Goal: Information Seeking & Learning: Learn about a topic

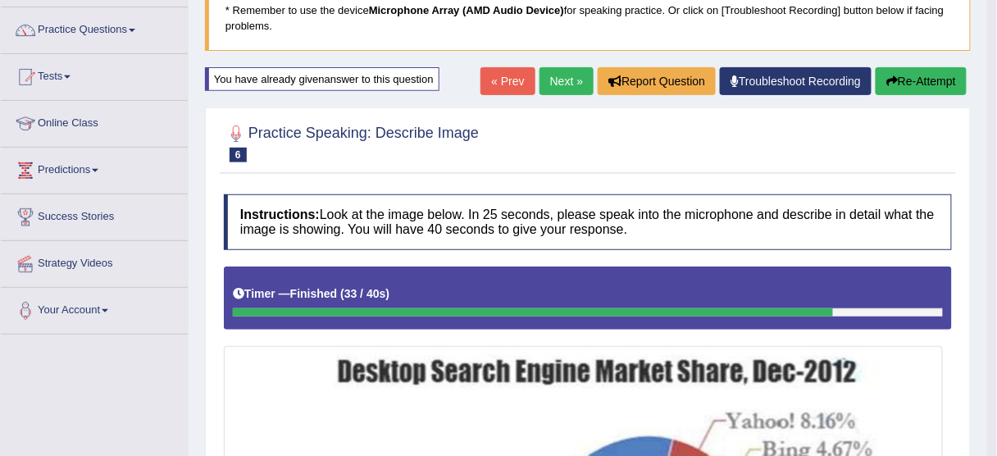
scroll to position [66, 0]
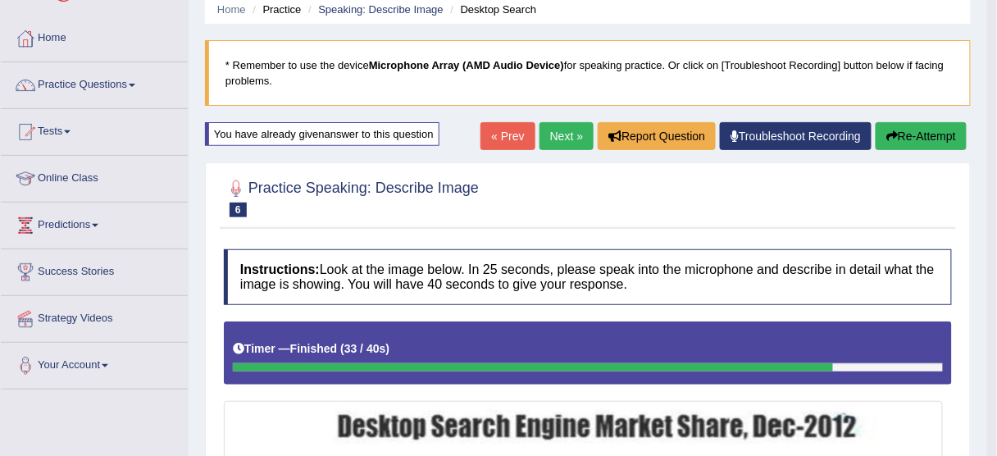
click at [936, 137] on button "Re-Attempt" at bounding box center [921, 136] width 91 height 28
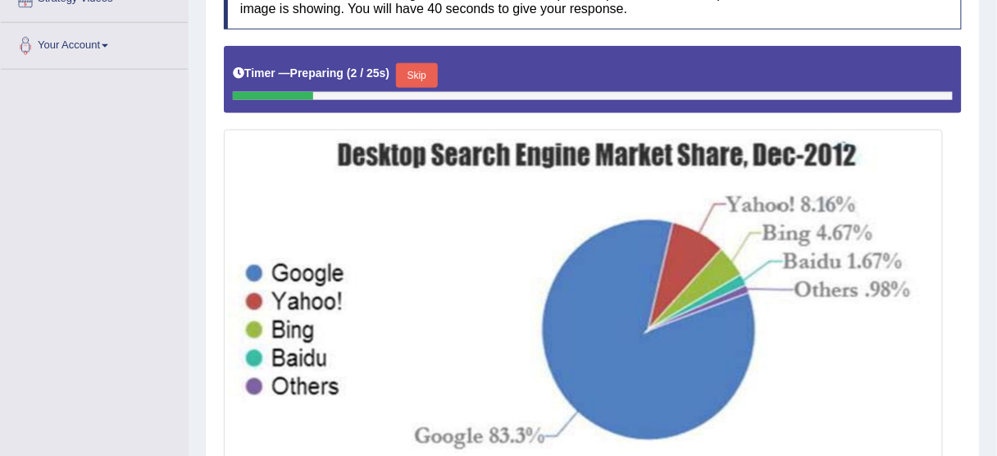
click at [423, 72] on button "Skip" at bounding box center [416, 75] width 41 height 25
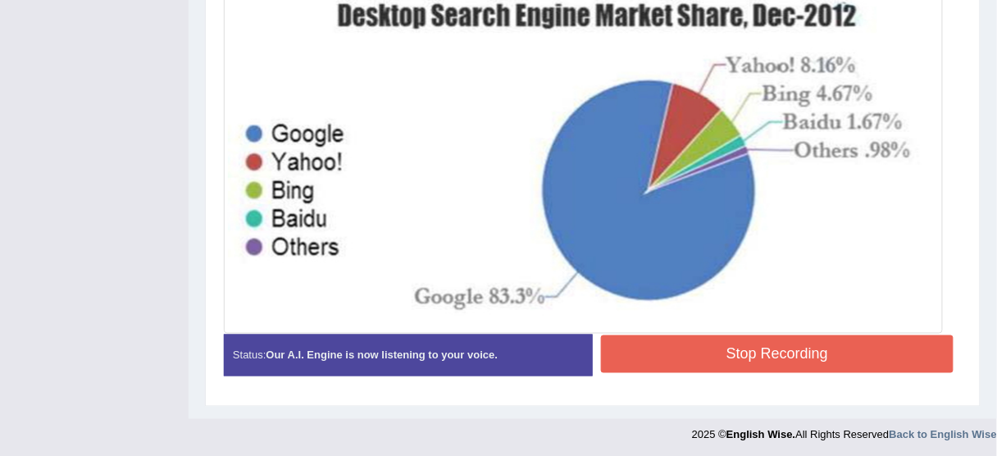
scroll to position [477, 0]
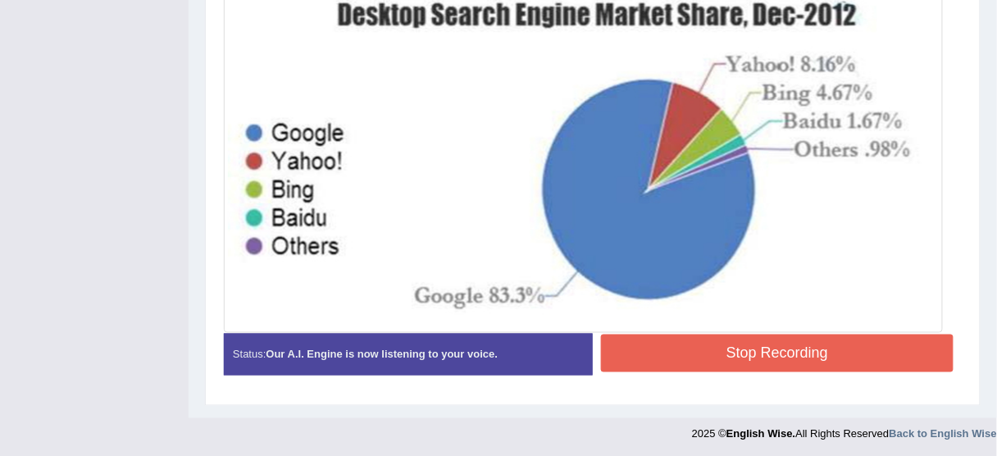
click at [673, 356] on button "Stop Recording" at bounding box center [777, 354] width 353 height 38
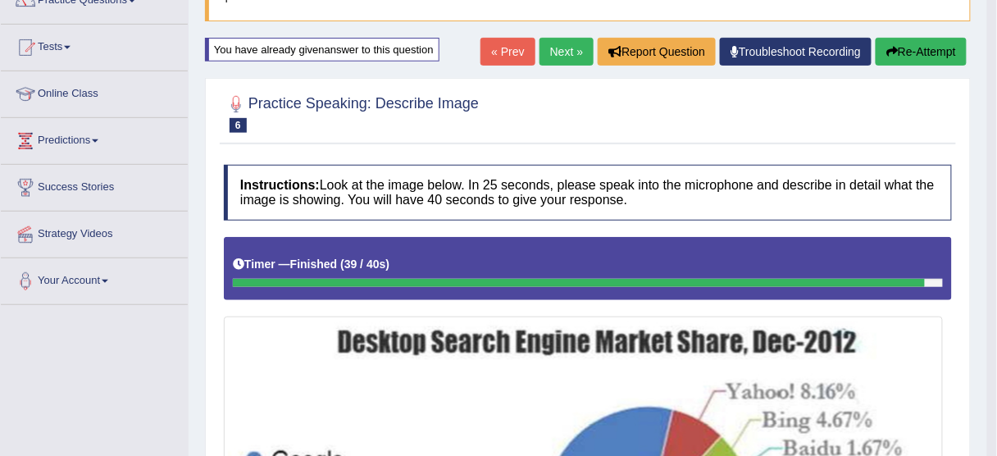
scroll to position [149, 0]
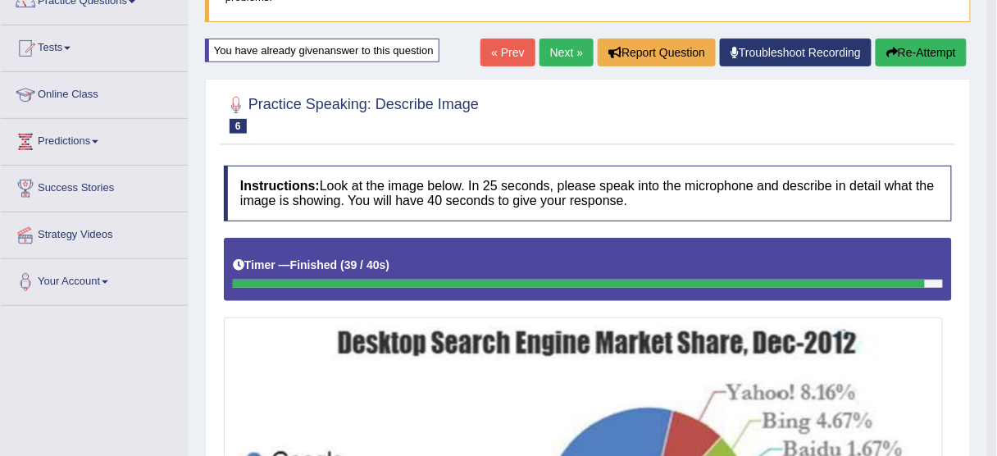
click at [910, 57] on button "Re-Attempt" at bounding box center [921, 53] width 91 height 28
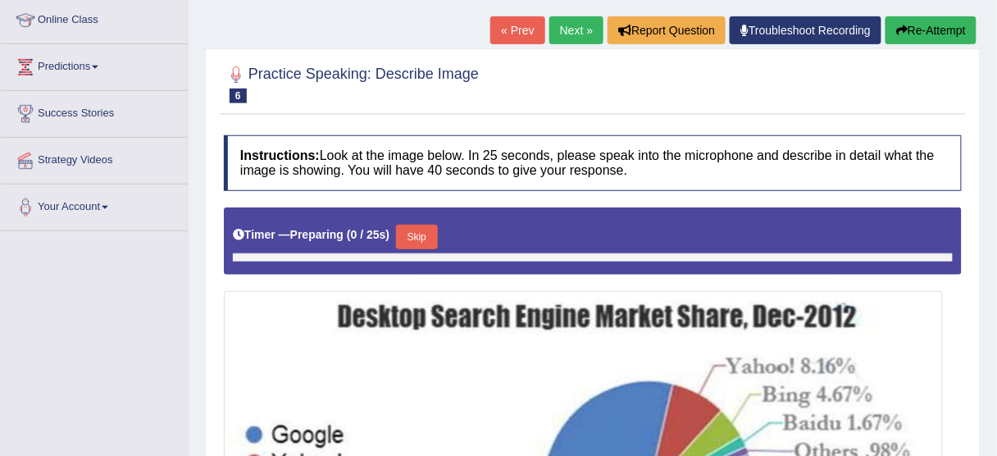
scroll to position [368, 0]
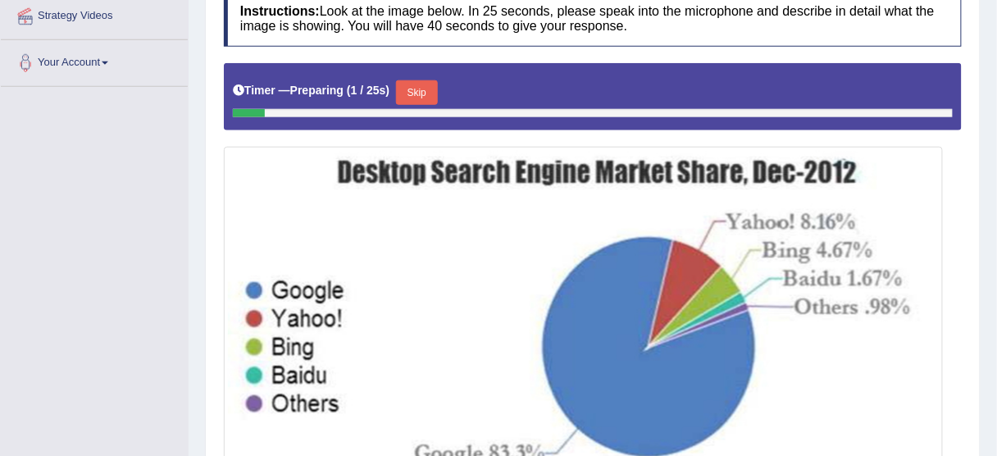
click at [418, 93] on button "Skip" at bounding box center [416, 92] width 41 height 25
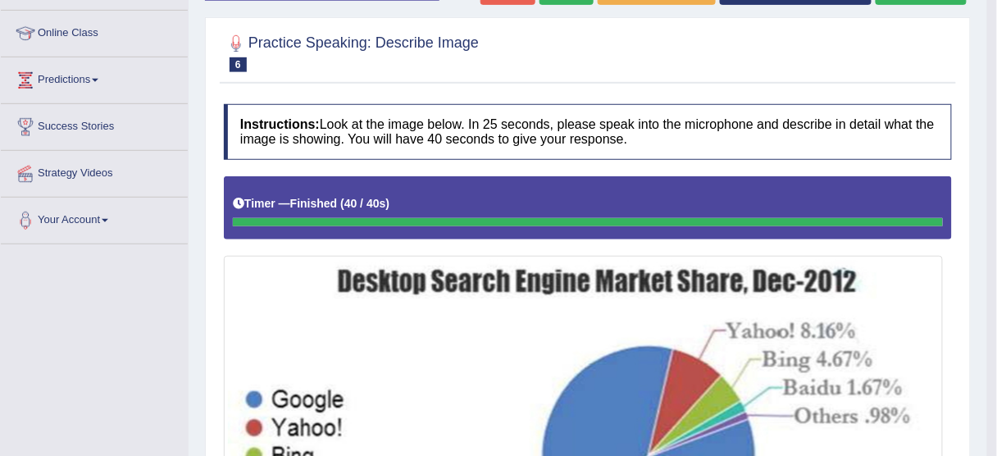
scroll to position [49, 0]
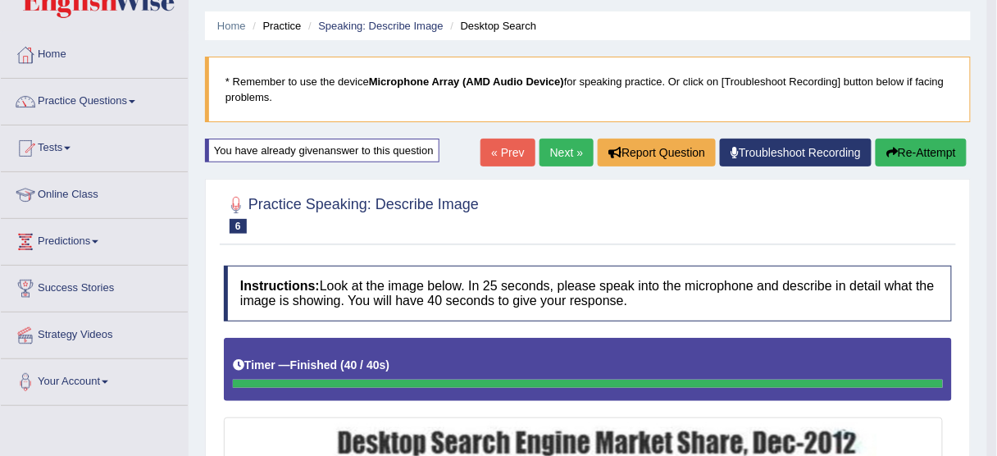
click at [923, 161] on button "Re-Attempt" at bounding box center [921, 153] width 91 height 28
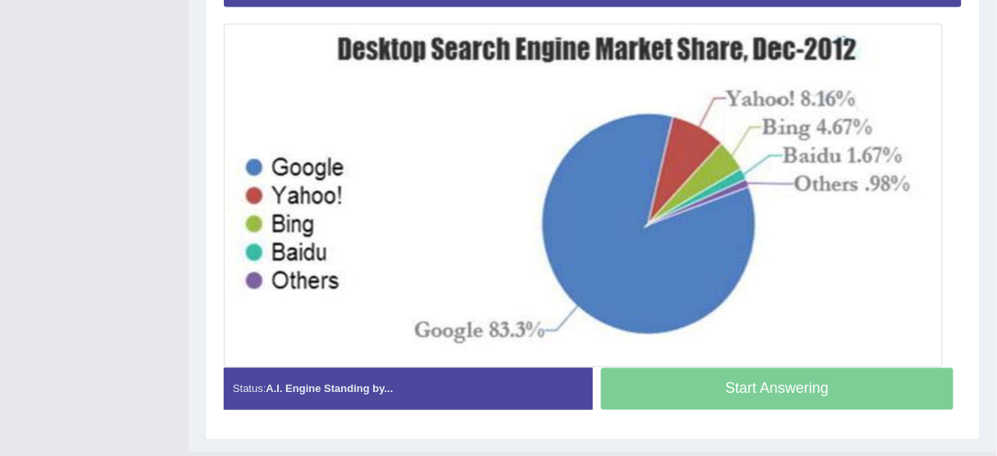
scroll to position [426, 0]
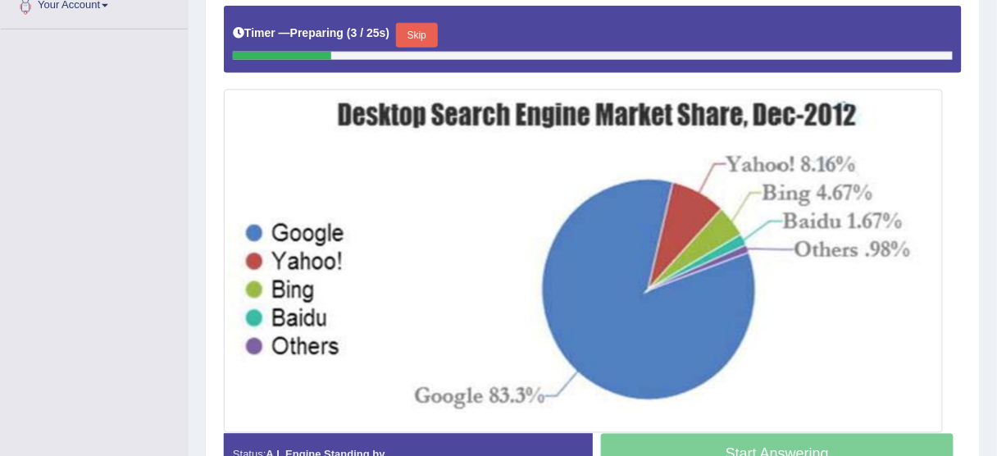
click at [421, 34] on button "Skip" at bounding box center [416, 35] width 41 height 25
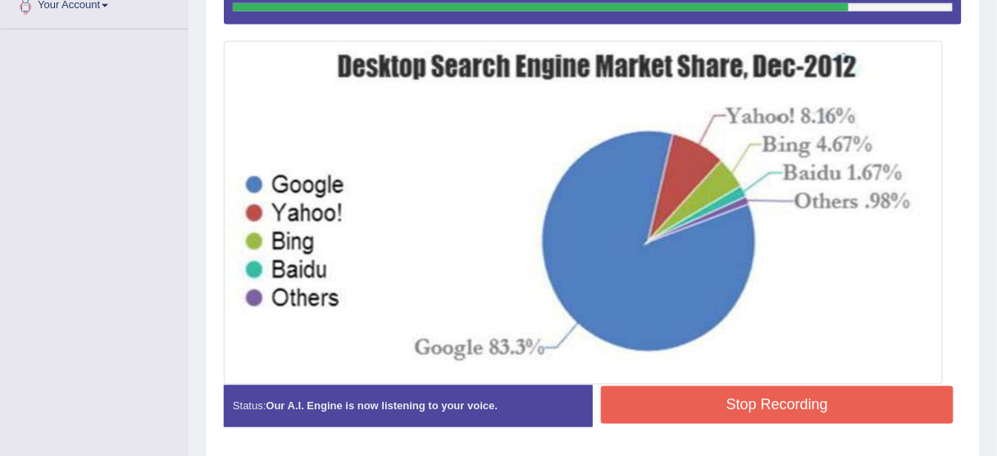
click at [764, 415] on button "Stop Recording" at bounding box center [777, 405] width 353 height 38
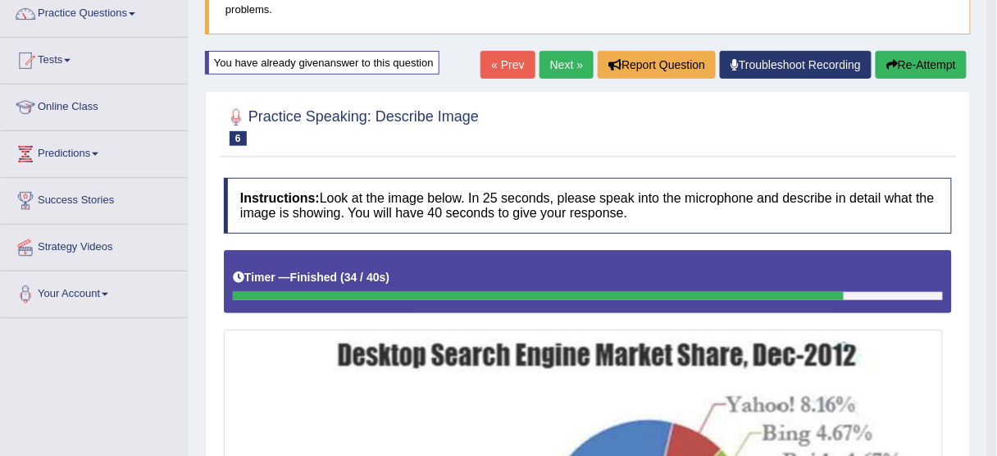
scroll to position [115, 0]
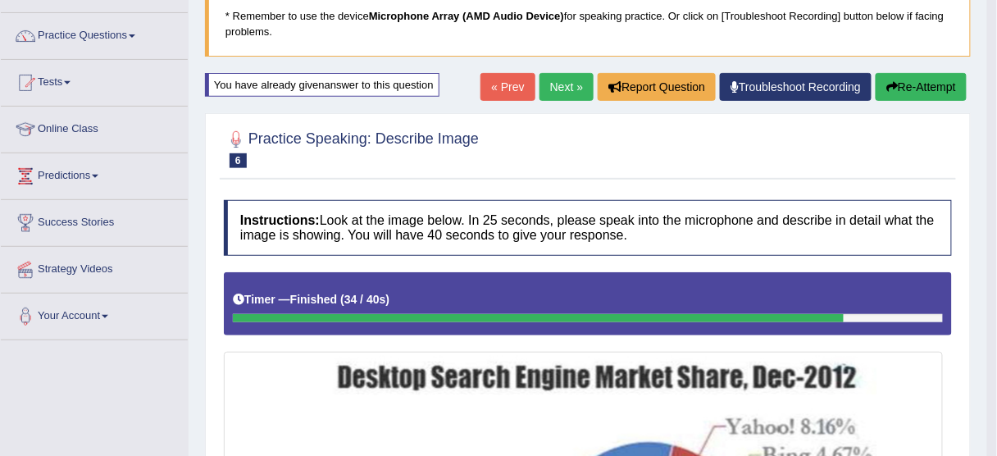
click at [910, 89] on button "Re-Attempt" at bounding box center [921, 87] width 91 height 28
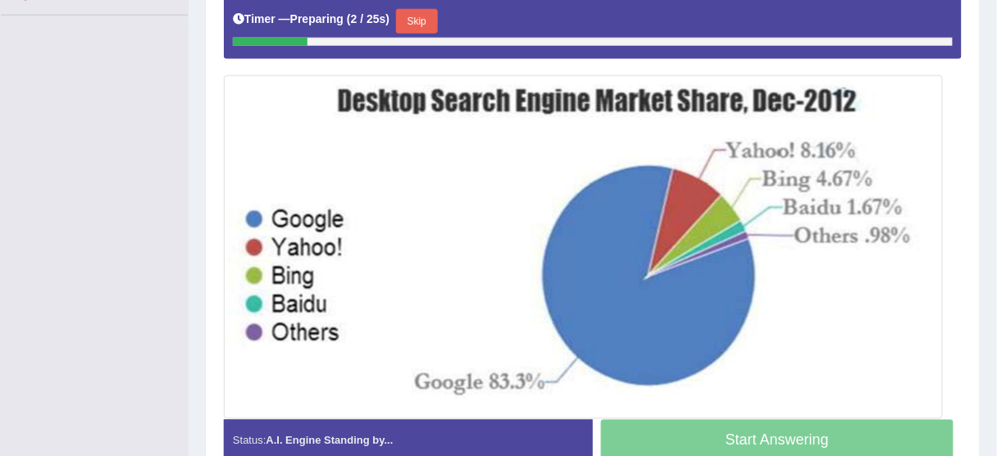
click at [417, 21] on button "Skip" at bounding box center [416, 21] width 41 height 25
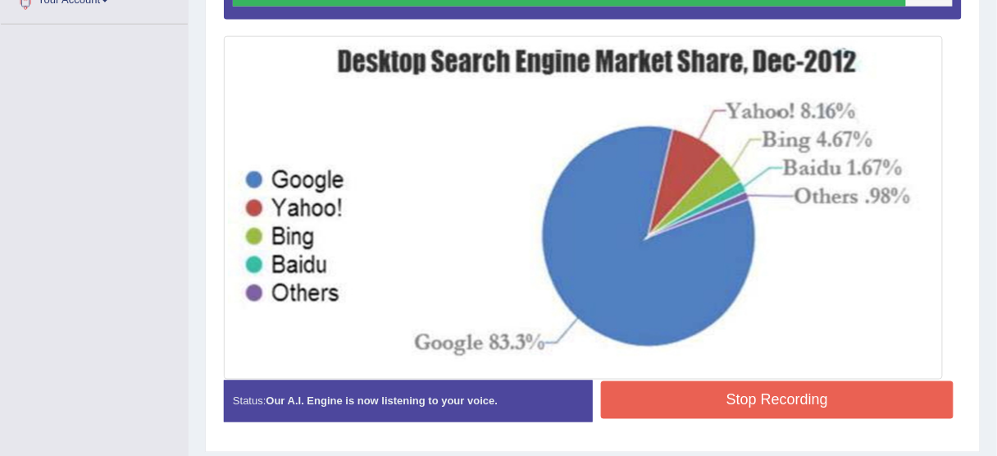
scroll to position [440, 0]
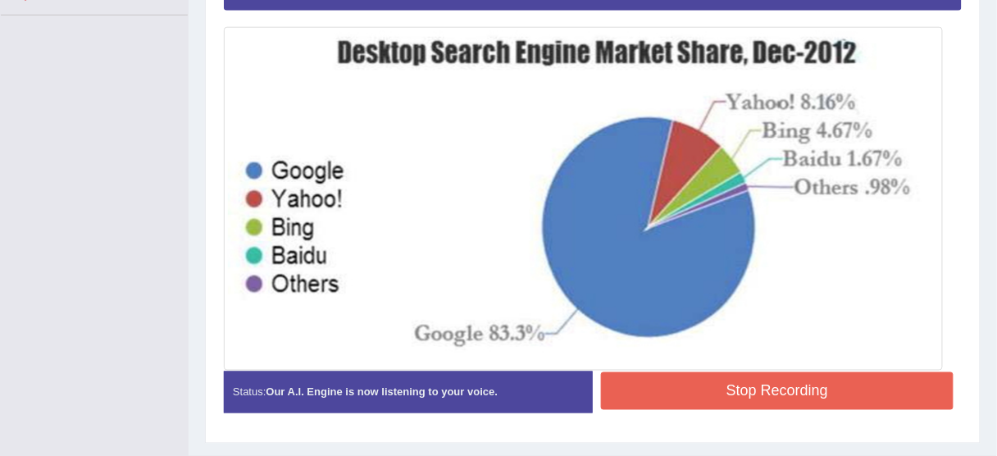
click at [628, 391] on button "Stop Recording" at bounding box center [777, 391] width 353 height 38
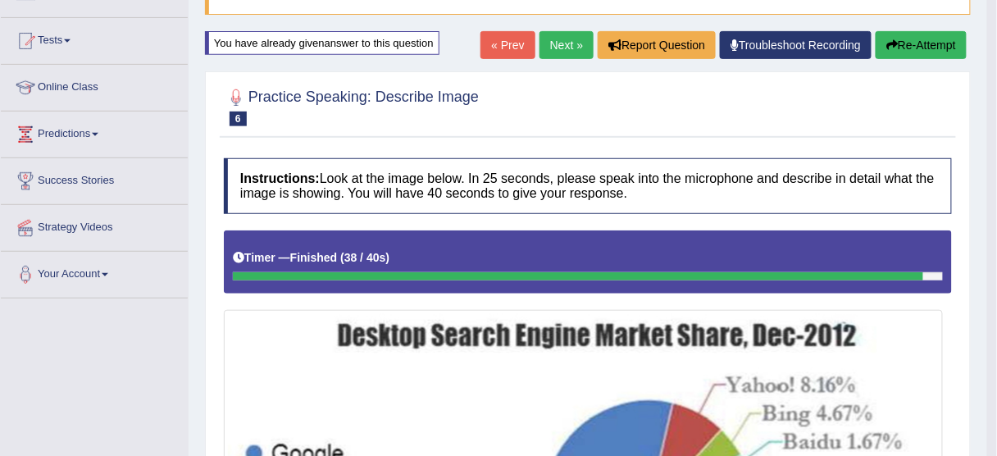
scroll to position [115, 0]
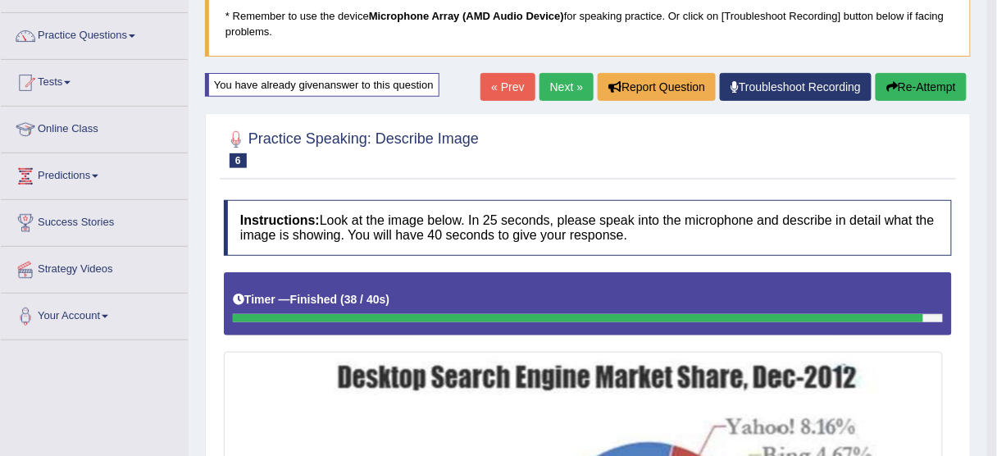
click at [911, 91] on button "Re-Attempt" at bounding box center [921, 87] width 91 height 28
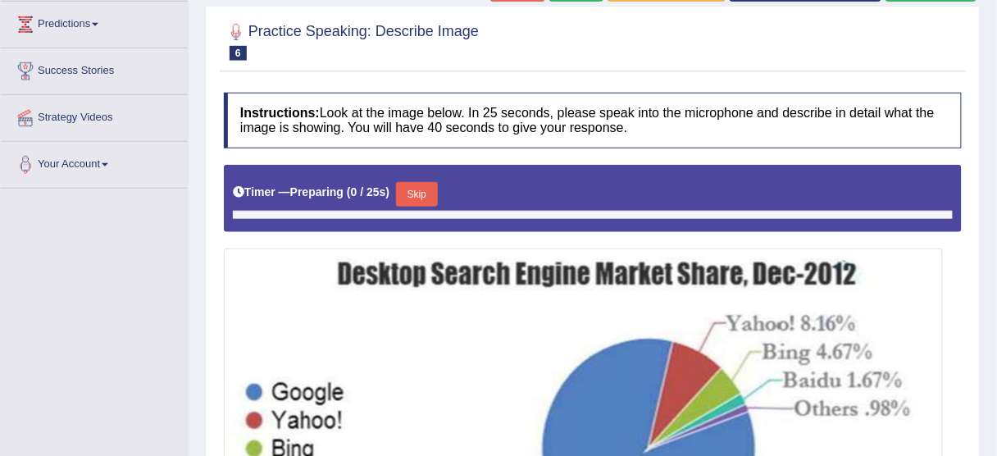
scroll to position [312, 0]
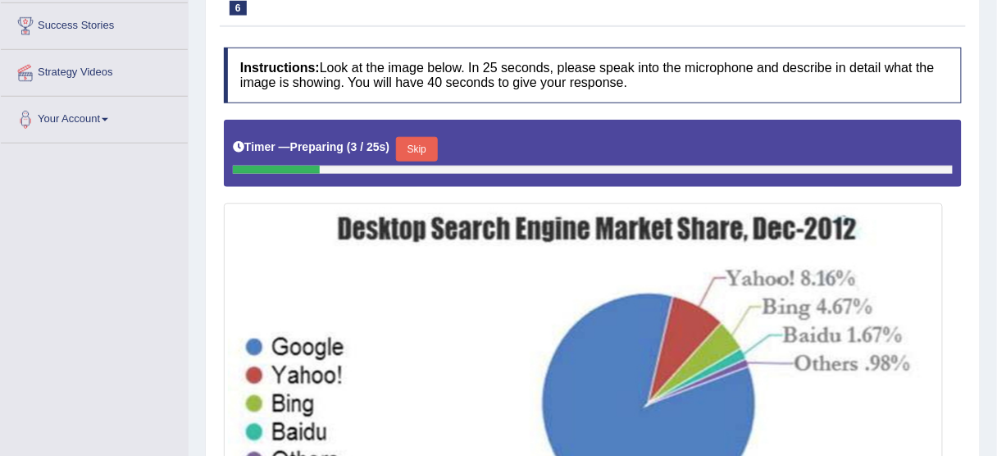
click at [426, 138] on button "Skip" at bounding box center [416, 149] width 41 height 25
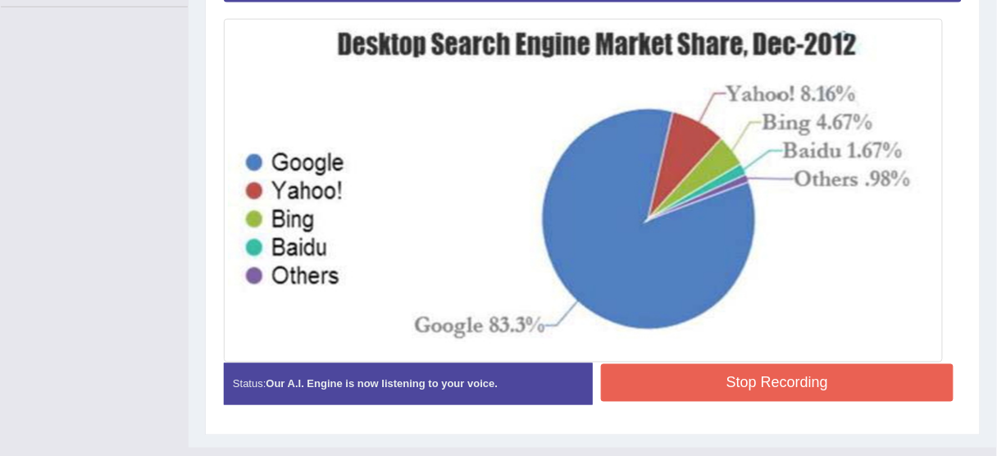
scroll to position [477, 0]
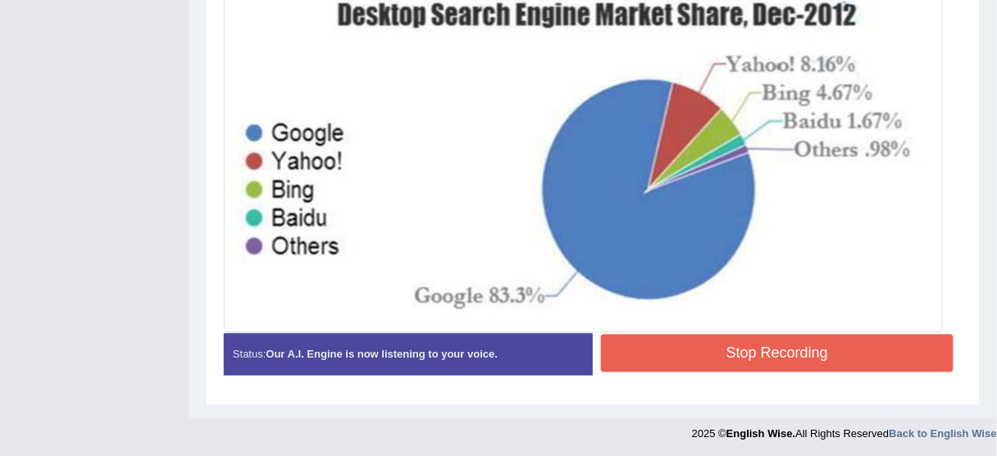
click at [721, 345] on button "Stop Recording" at bounding box center [777, 354] width 353 height 38
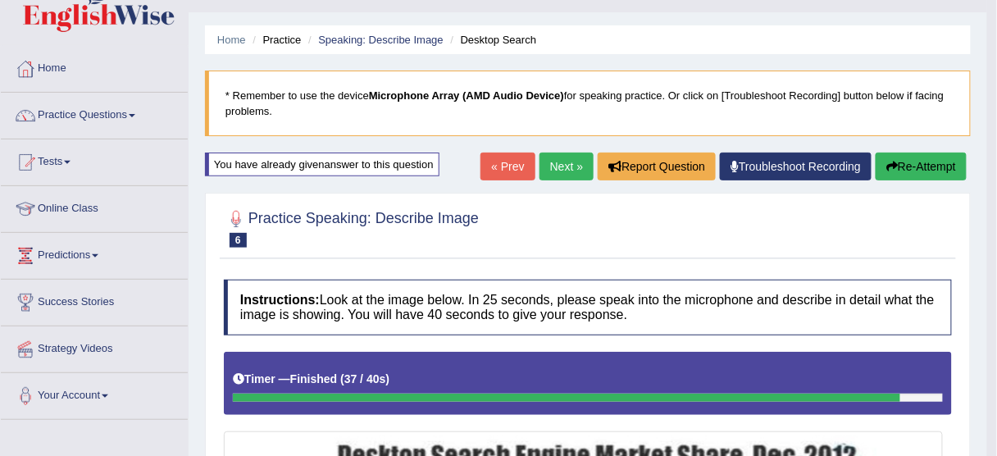
scroll to position [18, 0]
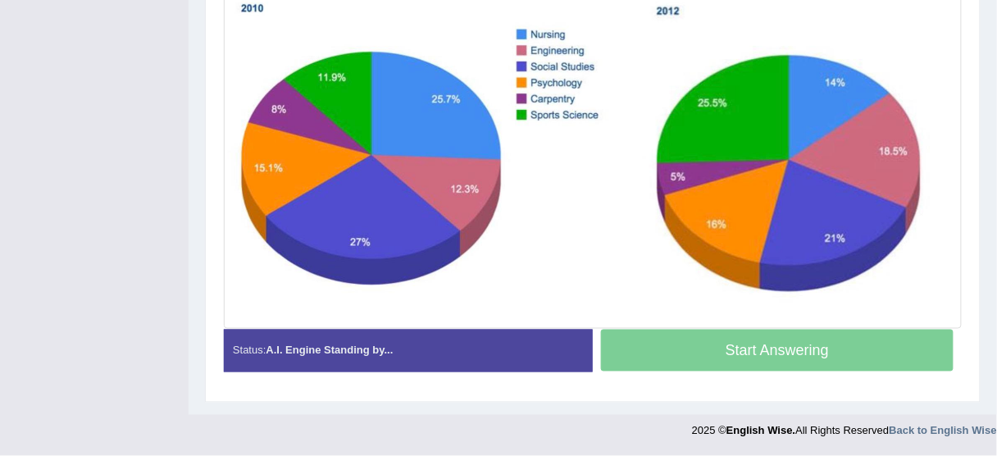
scroll to position [509, 0]
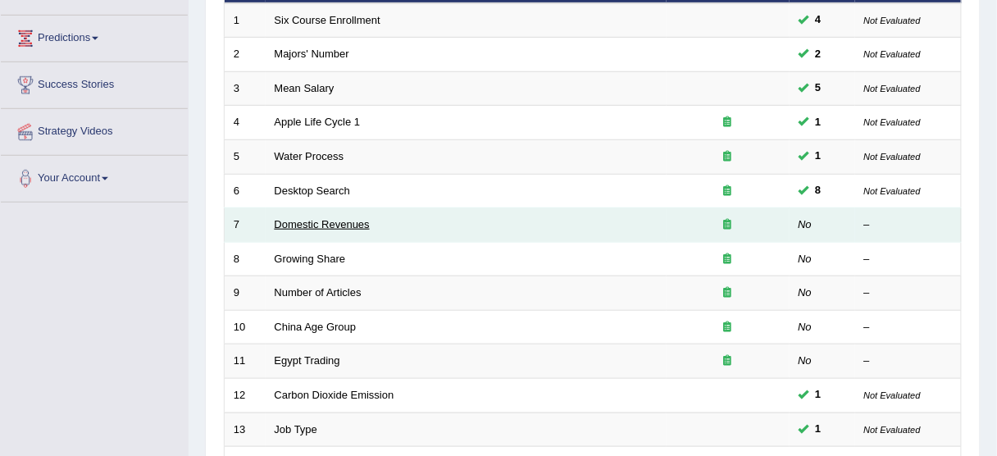
scroll to position [276, 0]
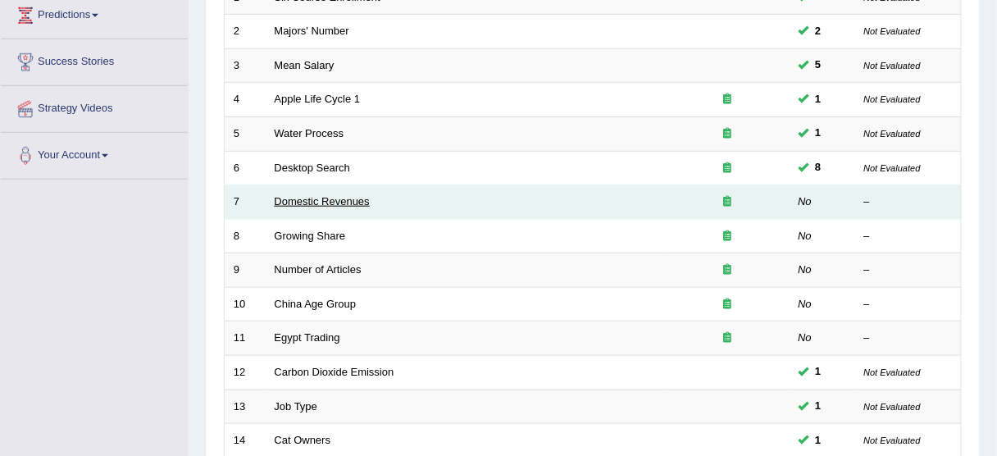
click at [323, 197] on link "Domestic Revenues" at bounding box center [322, 201] width 95 height 12
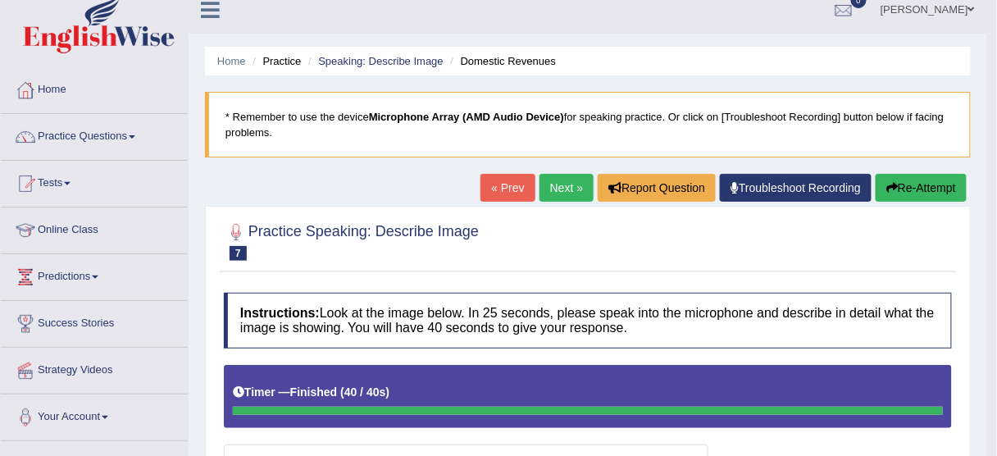
scroll to position [13, 0]
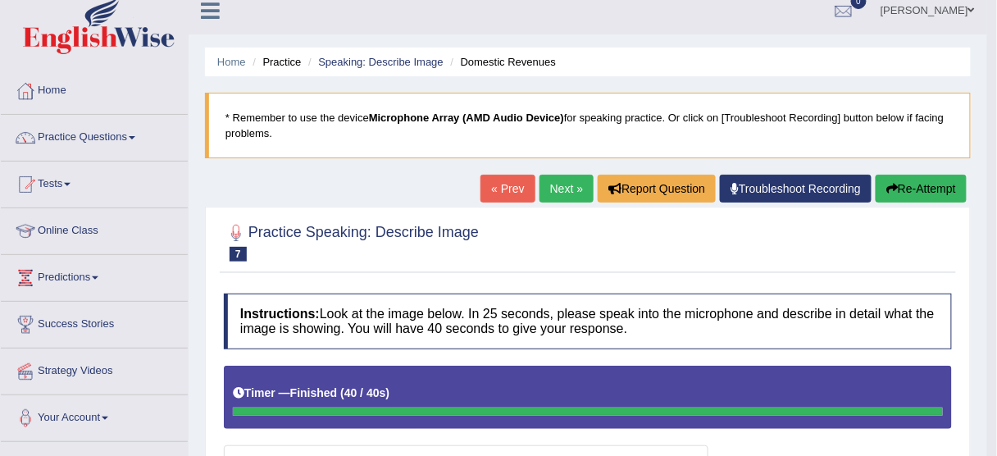
click at [930, 194] on button "Re-Attempt" at bounding box center [921, 189] width 91 height 28
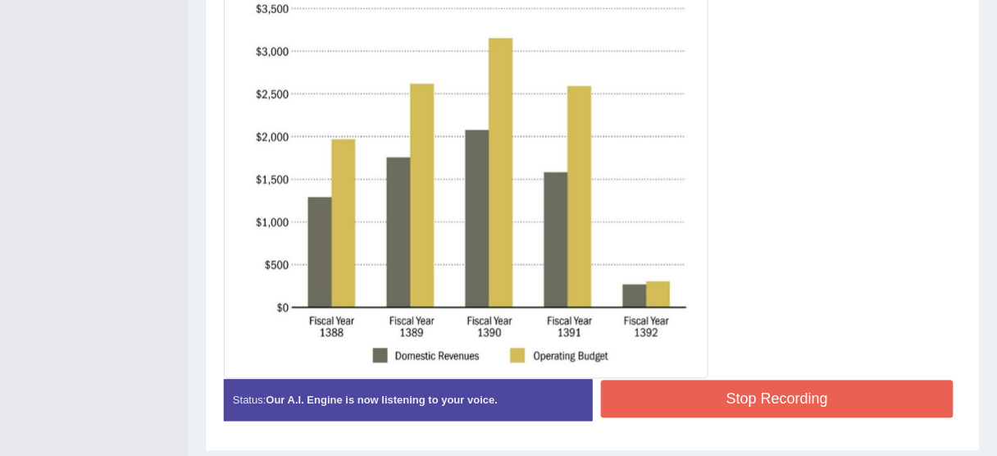
scroll to position [581, 0]
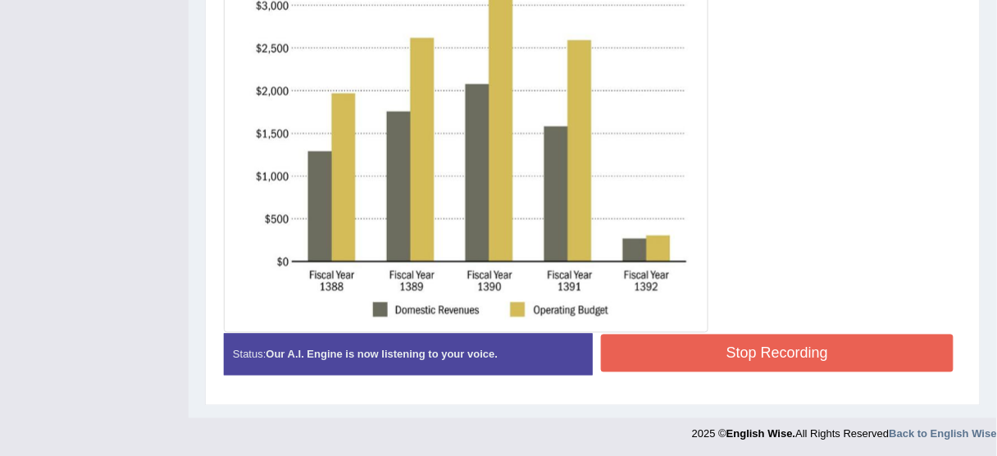
click at [756, 334] on div "Start Answering" at bounding box center [777, 334] width 369 height 1
click at [760, 335] on button "Stop Recording" at bounding box center [777, 354] width 353 height 38
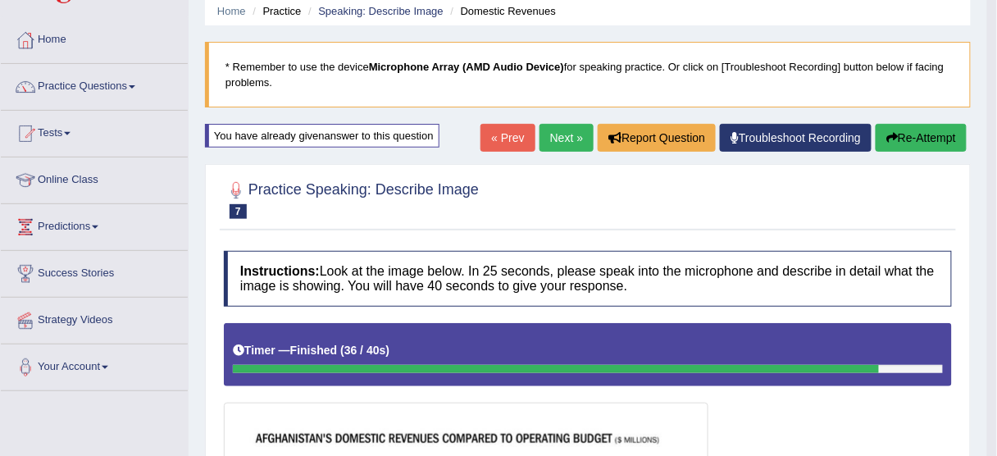
scroll to position [56, 0]
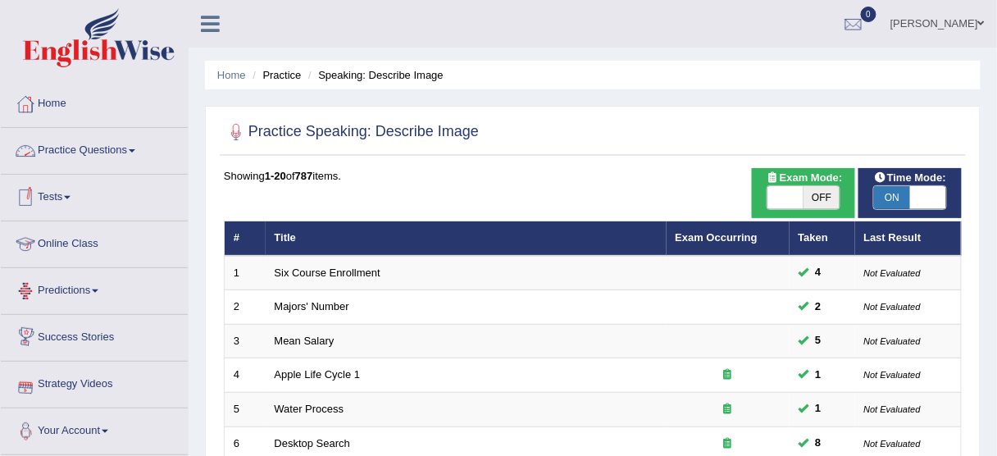
click at [119, 150] on link "Practice Questions" at bounding box center [94, 148] width 187 height 41
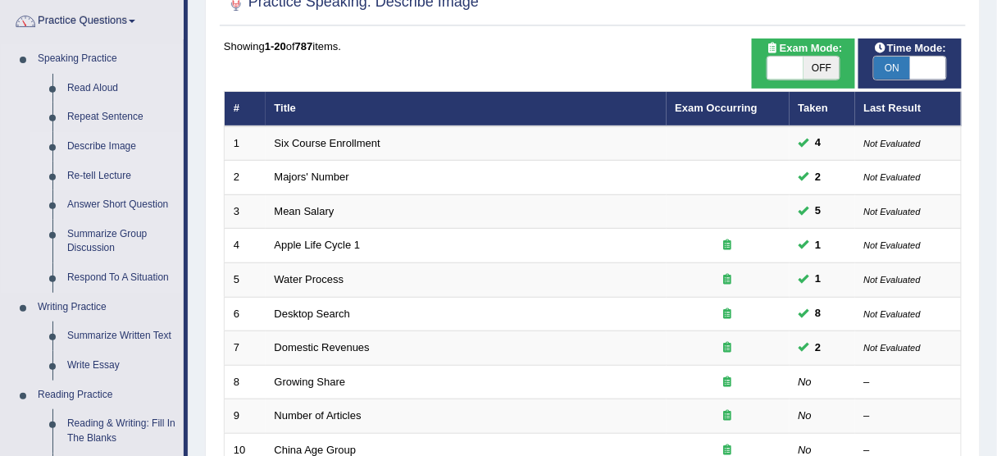
scroll to position [131, 0]
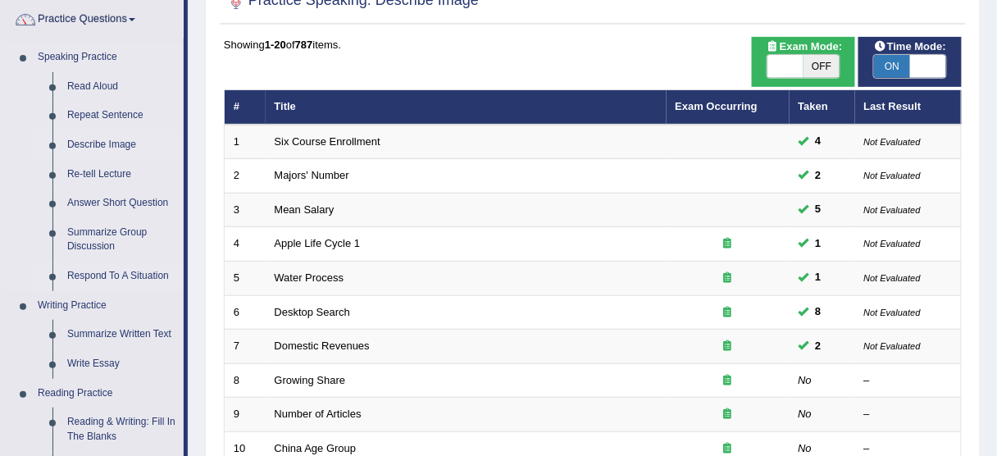
click at [137, 276] on link "Respond To A Situation" at bounding box center [122, 277] width 124 height 30
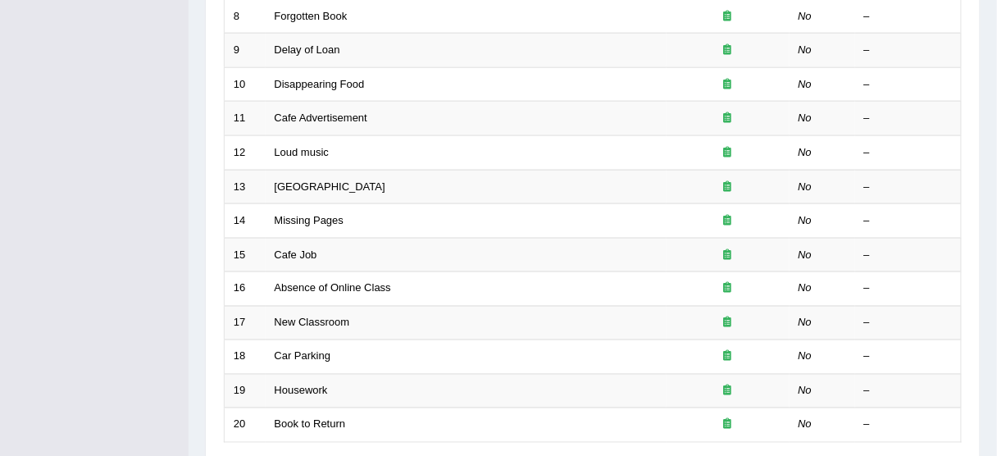
scroll to position [623, 0]
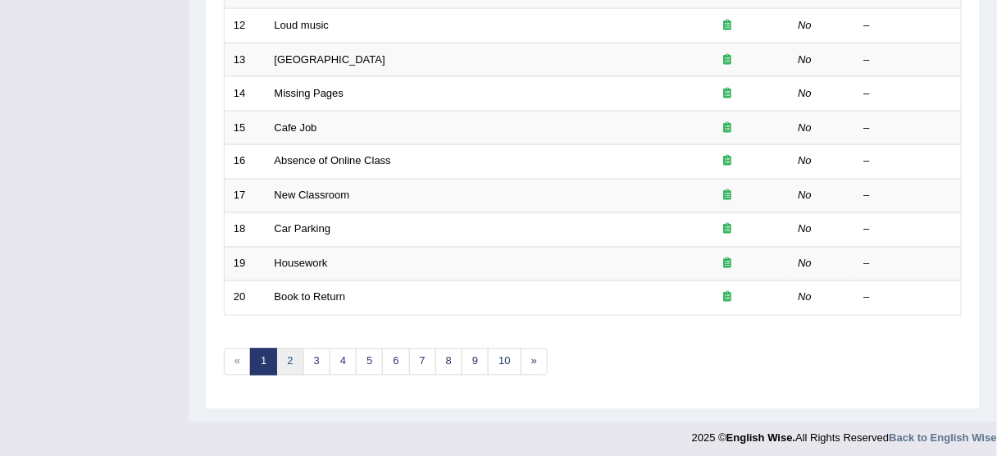
click at [293, 361] on link "2" at bounding box center [289, 362] width 27 height 27
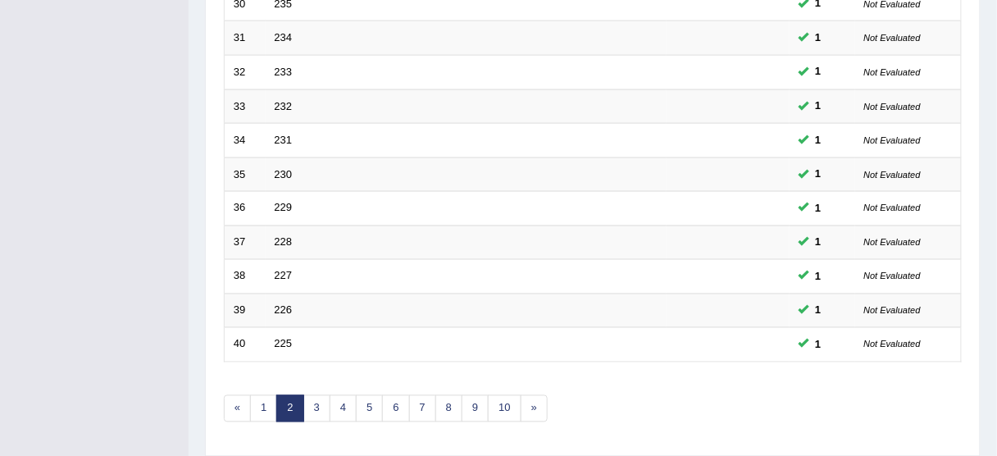
scroll to position [591, 0]
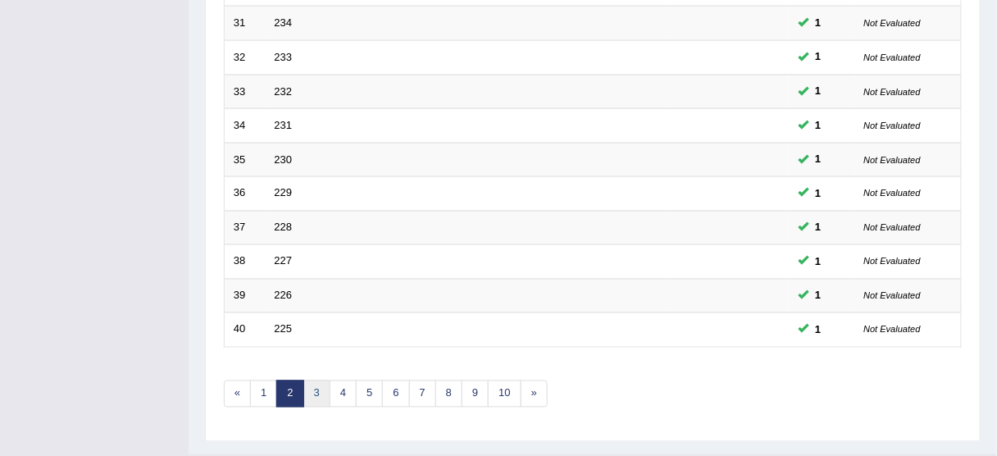
click at [312, 383] on link "3" at bounding box center [316, 394] width 27 height 27
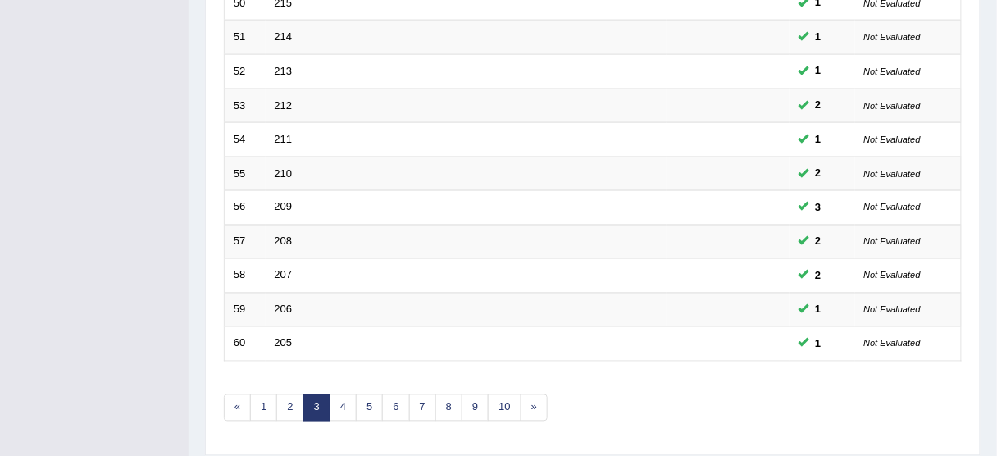
scroll to position [623, 0]
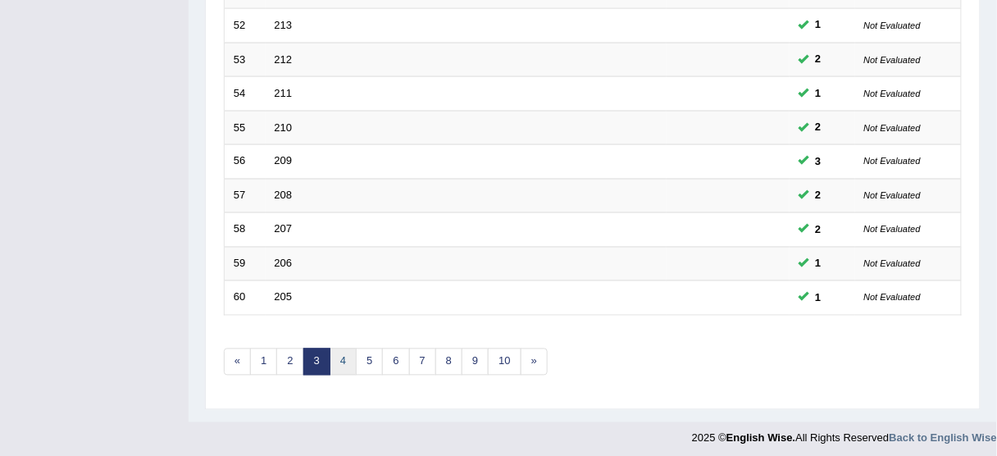
click at [344, 359] on link "4" at bounding box center [343, 362] width 27 height 27
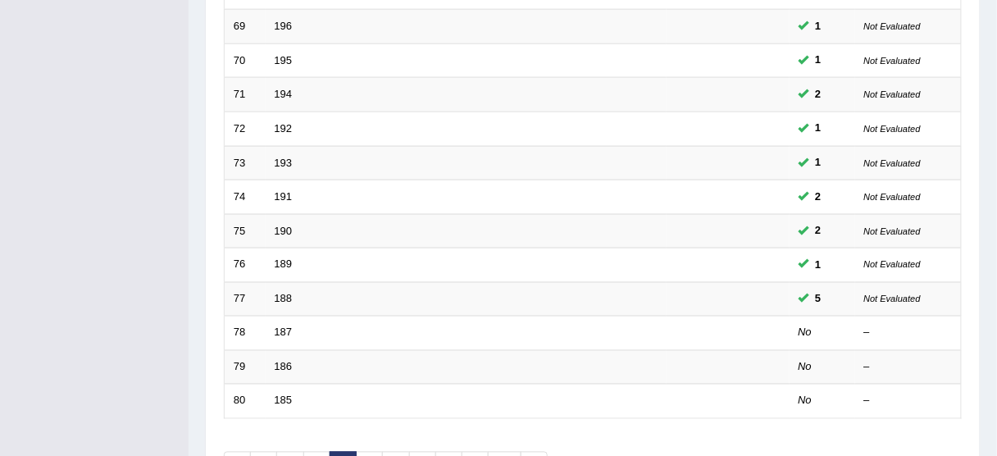
scroll to position [623, 0]
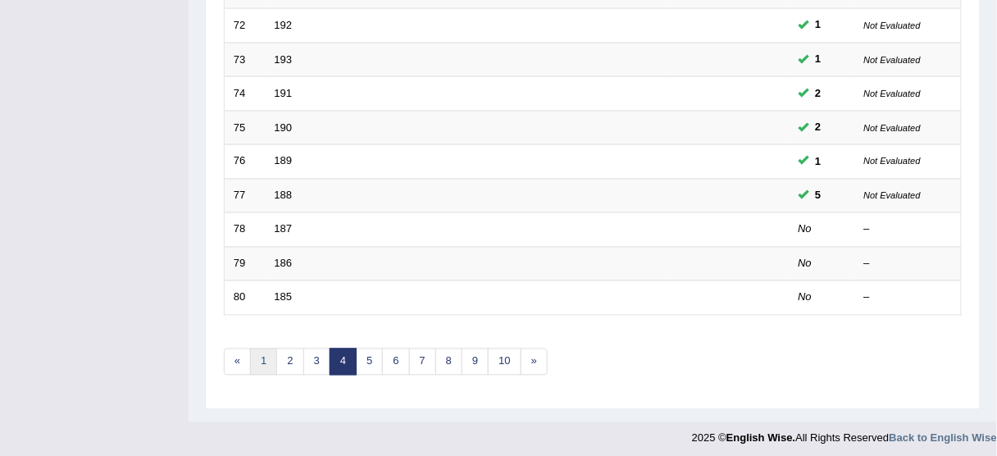
click at [271, 351] on link "1" at bounding box center [263, 362] width 27 height 27
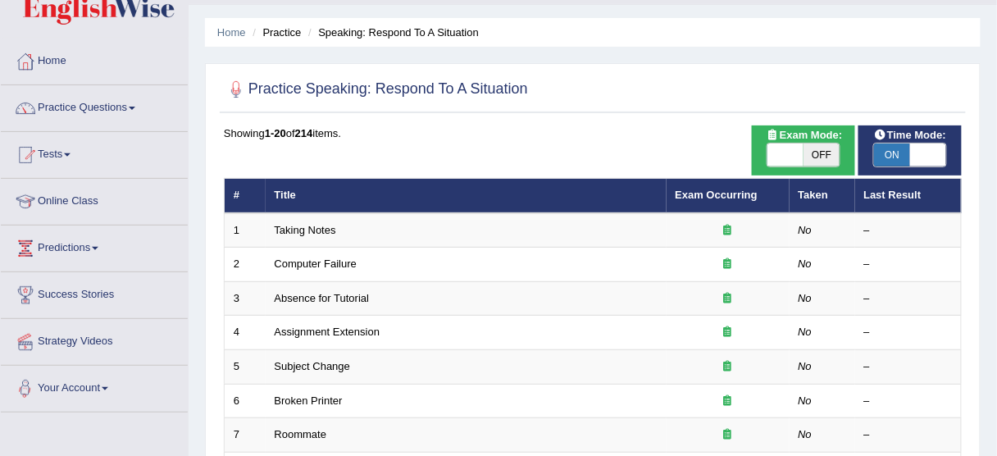
scroll to position [66, 0]
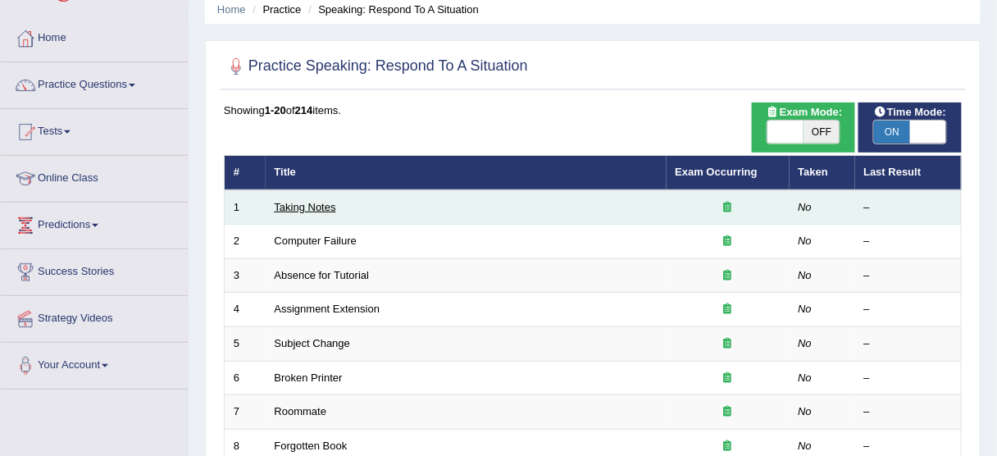
click at [295, 208] on link "Taking Notes" at bounding box center [306, 207] width 62 height 12
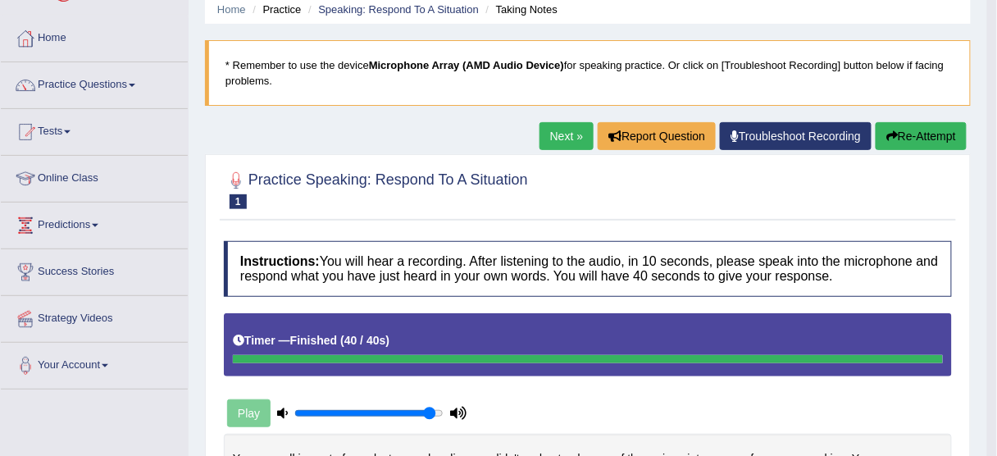
scroll to position [66, 0]
click at [574, 130] on link "Next »" at bounding box center [567, 136] width 54 height 28
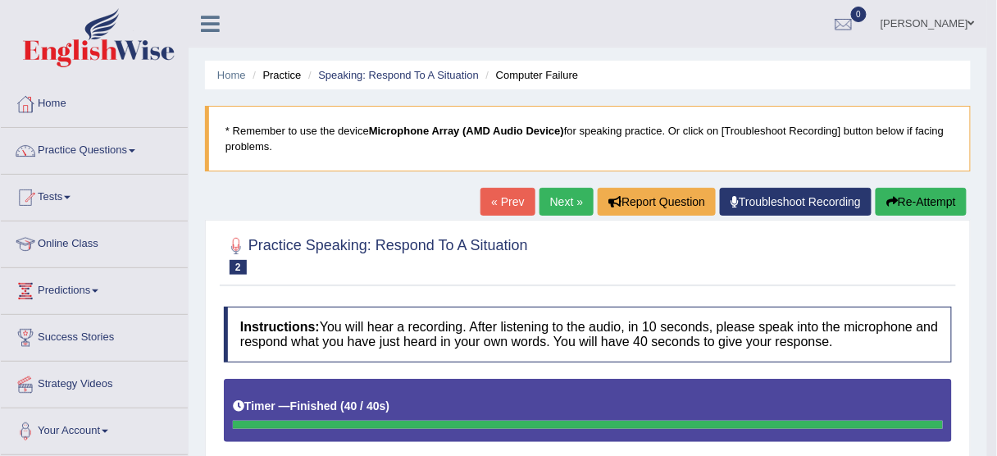
click at [561, 192] on link "Next »" at bounding box center [567, 202] width 54 height 28
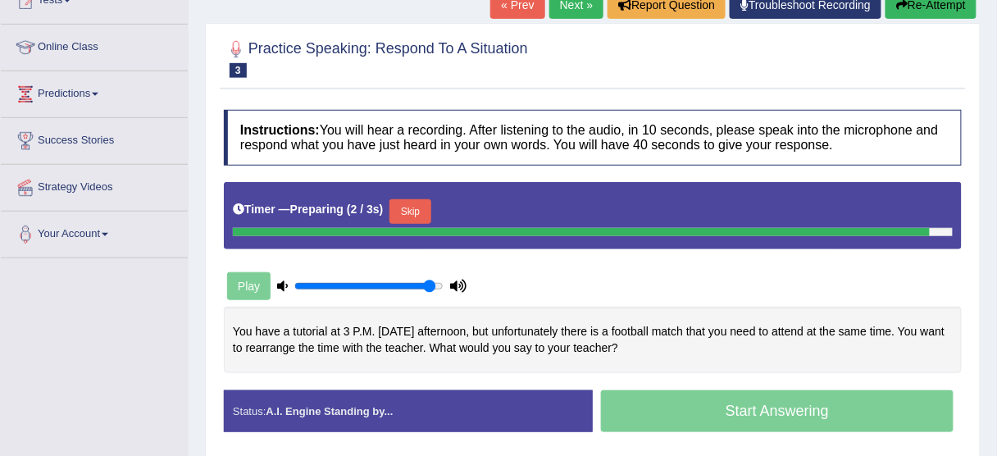
click at [413, 212] on button "Skip" at bounding box center [410, 211] width 41 height 25
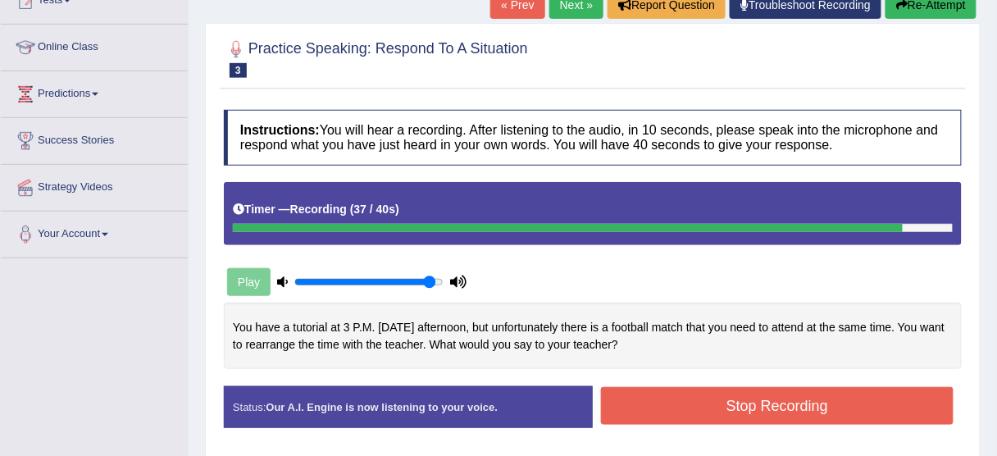
click at [844, 399] on button "Stop Recording" at bounding box center [777, 406] width 353 height 38
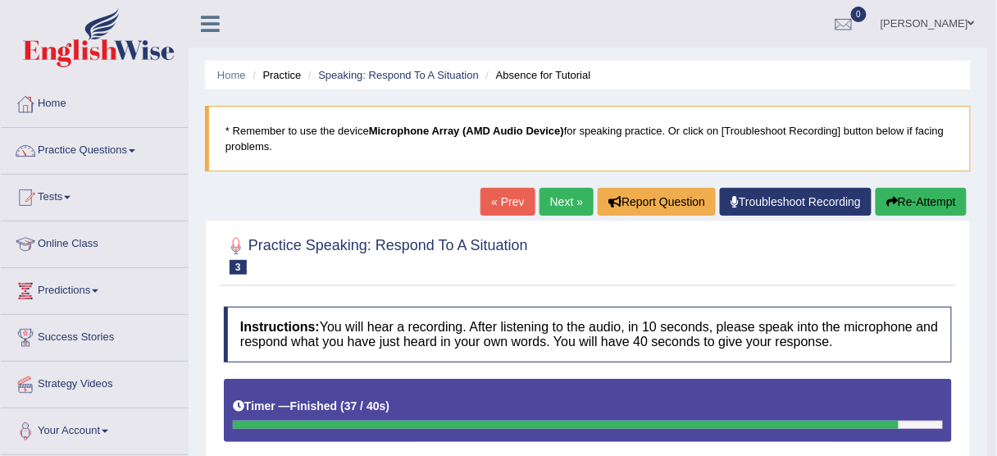
click at [551, 197] on link "Next »" at bounding box center [567, 202] width 54 height 28
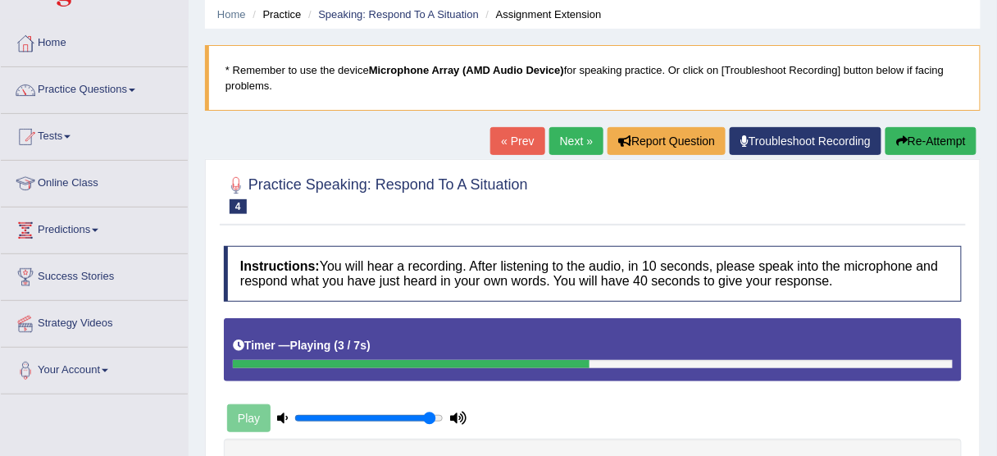
scroll to position [197, 0]
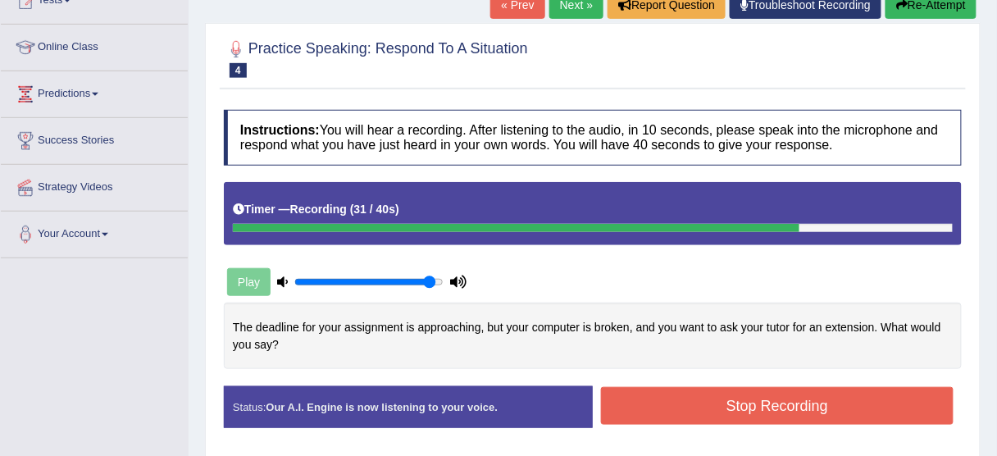
click at [698, 413] on button "Stop Recording" at bounding box center [777, 406] width 353 height 38
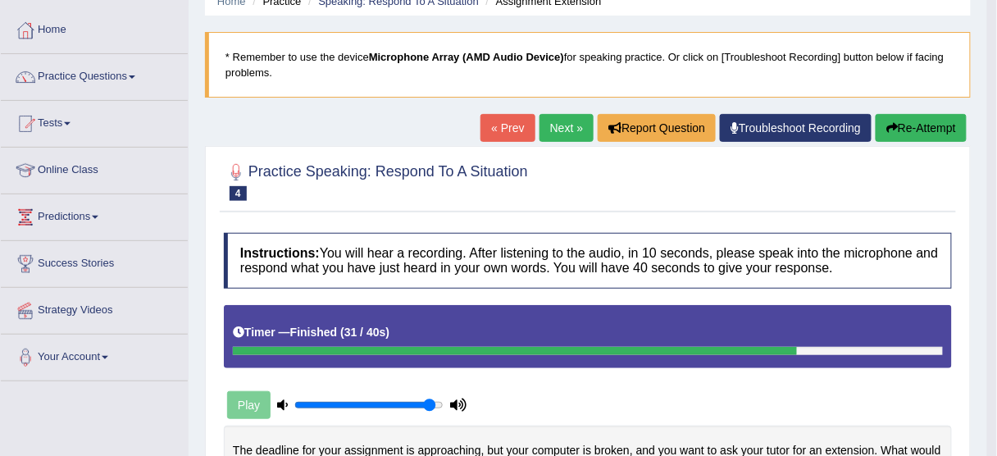
scroll to position [0, 0]
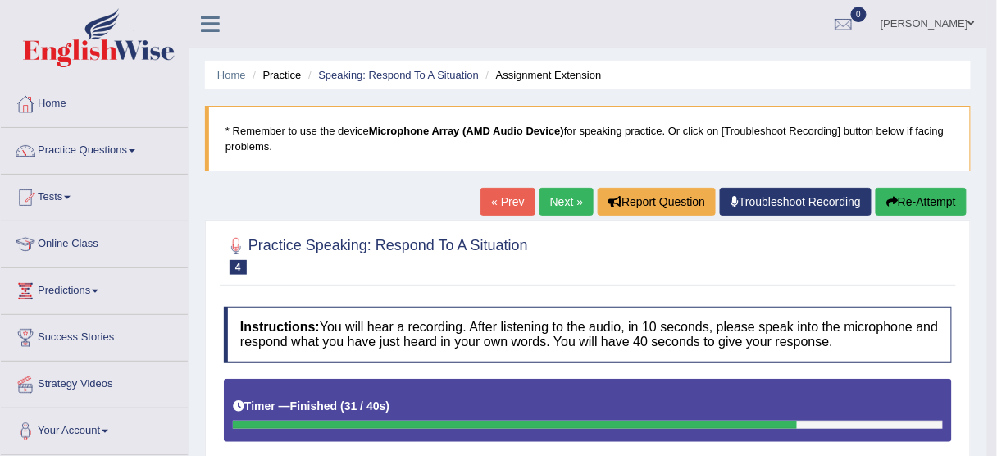
click at [930, 206] on button "Re-Attempt" at bounding box center [921, 202] width 91 height 28
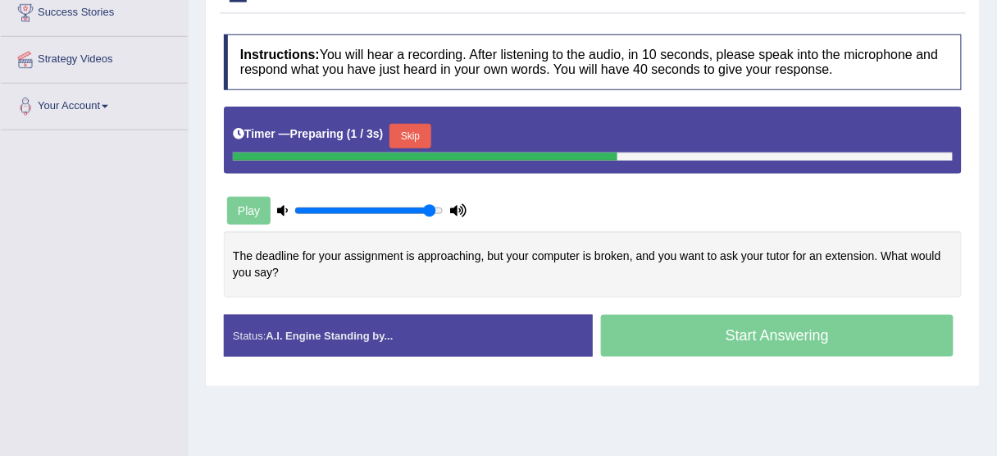
scroll to position [328, 0]
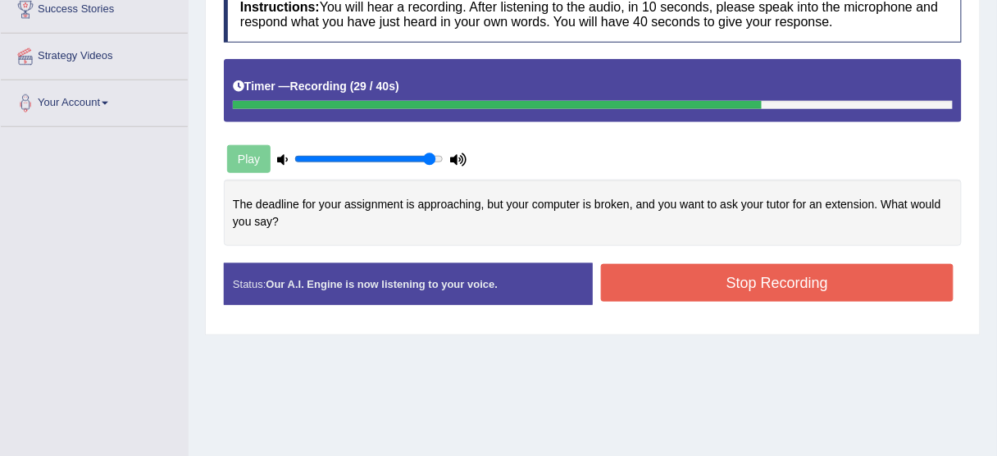
click at [779, 287] on button "Stop Recording" at bounding box center [777, 283] width 353 height 38
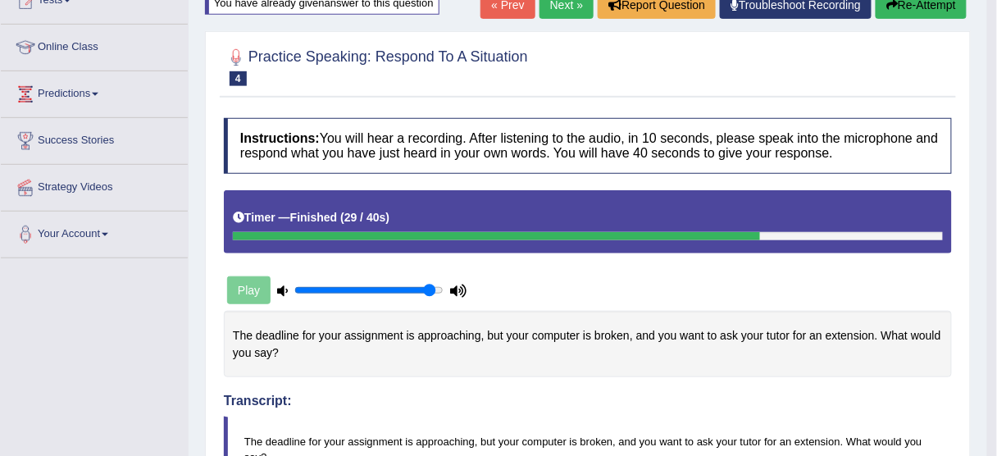
scroll to position [0, 0]
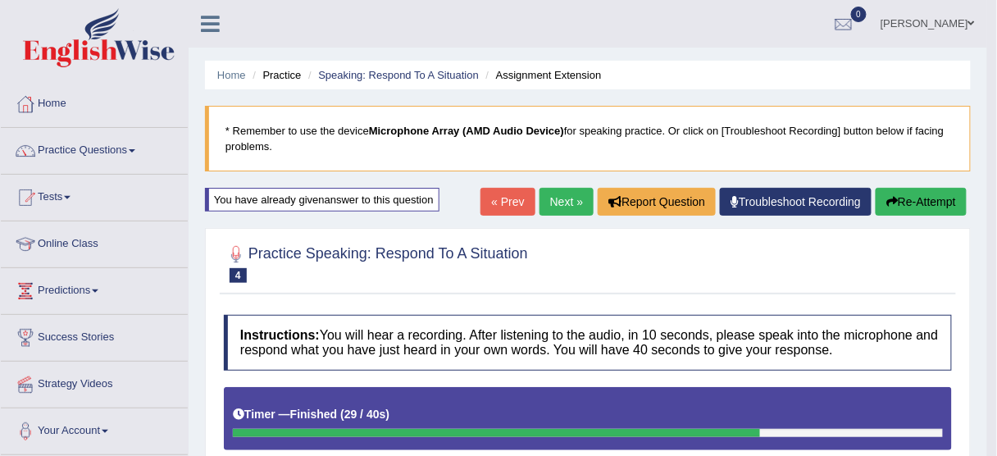
click at [901, 200] on button "Re-Attempt" at bounding box center [921, 202] width 91 height 28
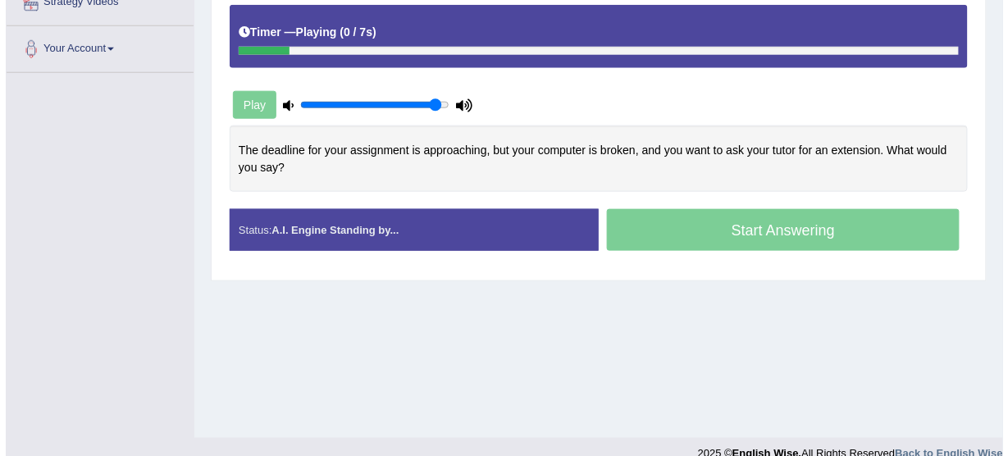
scroll to position [394, 0]
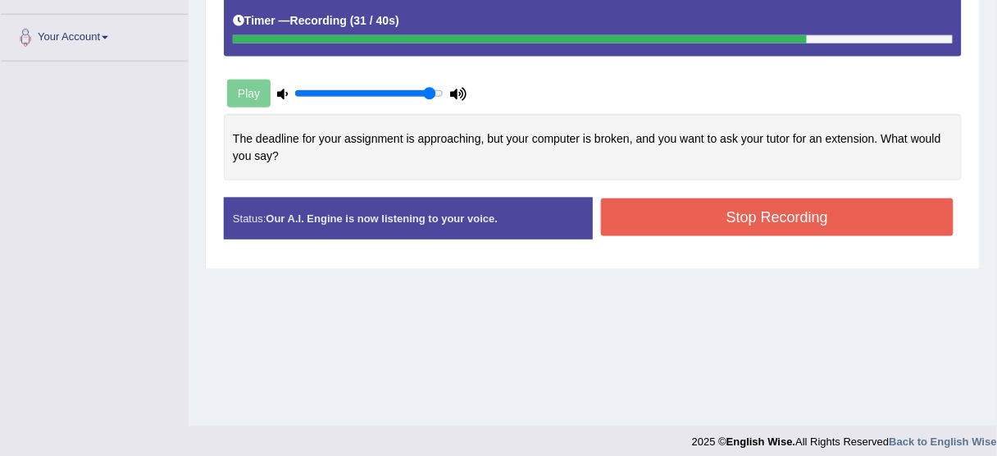
click at [841, 227] on button "Stop Recording" at bounding box center [777, 217] width 353 height 38
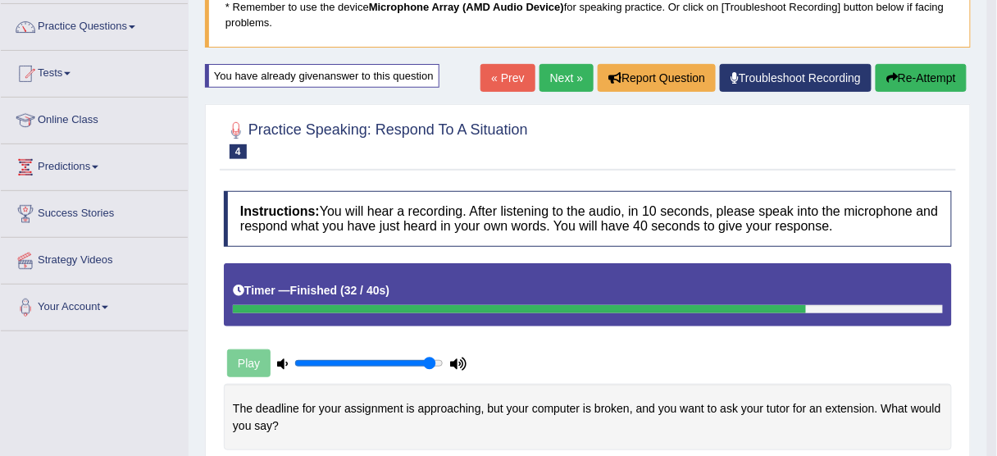
scroll to position [119, 0]
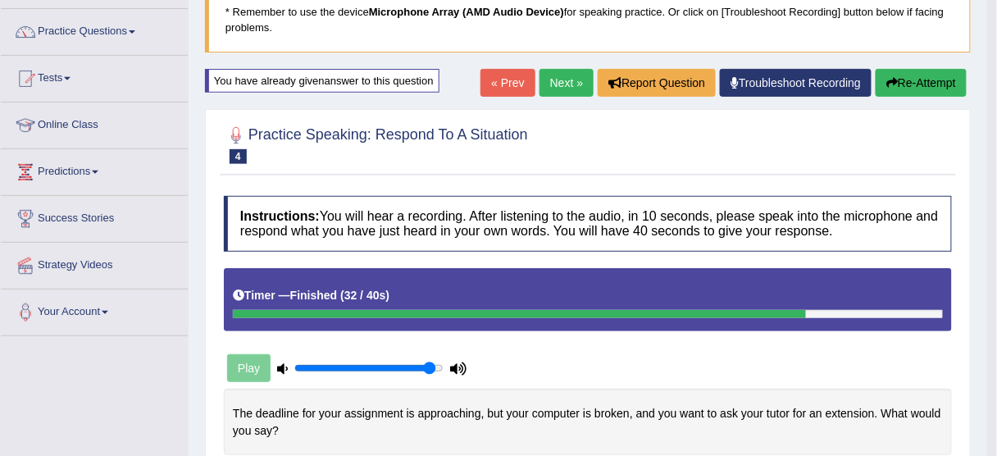
click at [107, 27] on link "Practice Questions" at bounding box center [94, 29] width 187 height 41
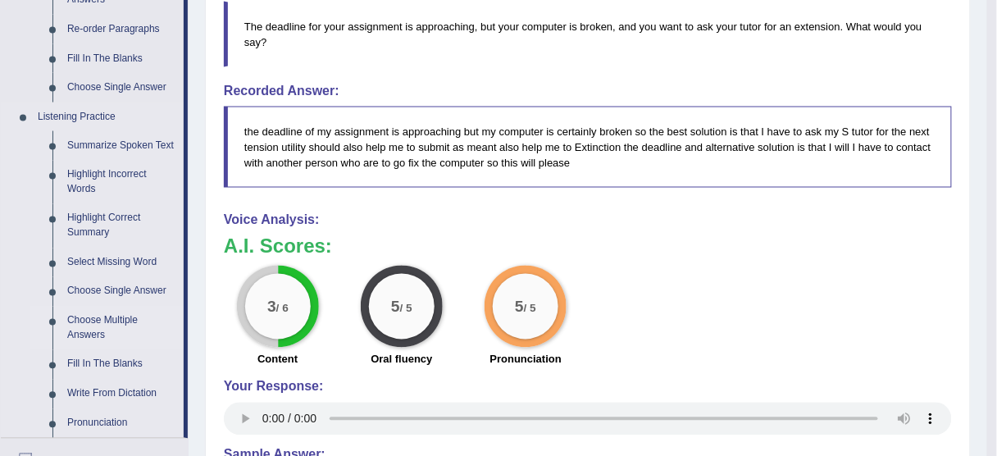
scroll to position [644, 0]
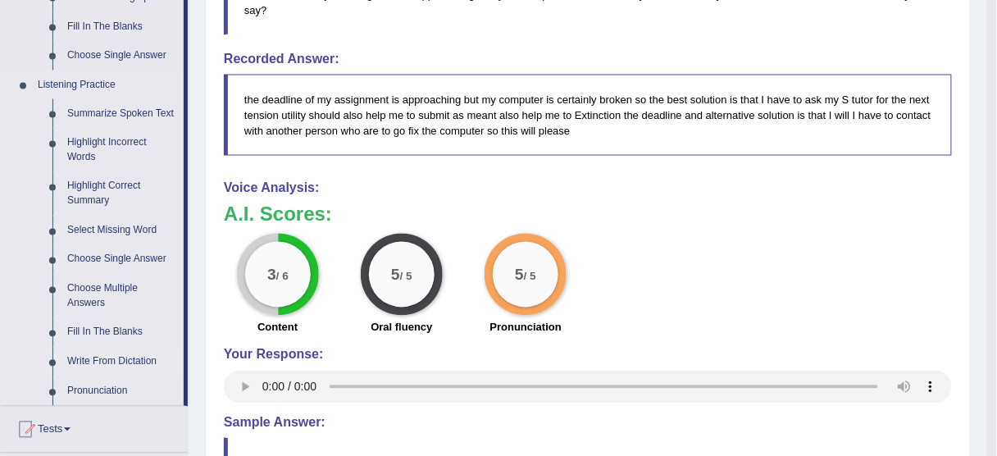
click at [115, 364] on link "Write From Dictation" at bounding box center [122, 363] width 124 height 30
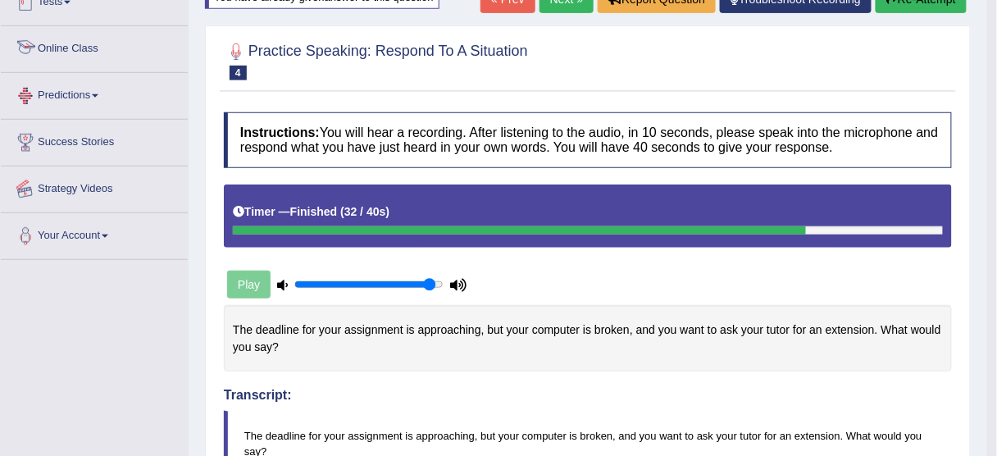
scroll to position [239, 0]
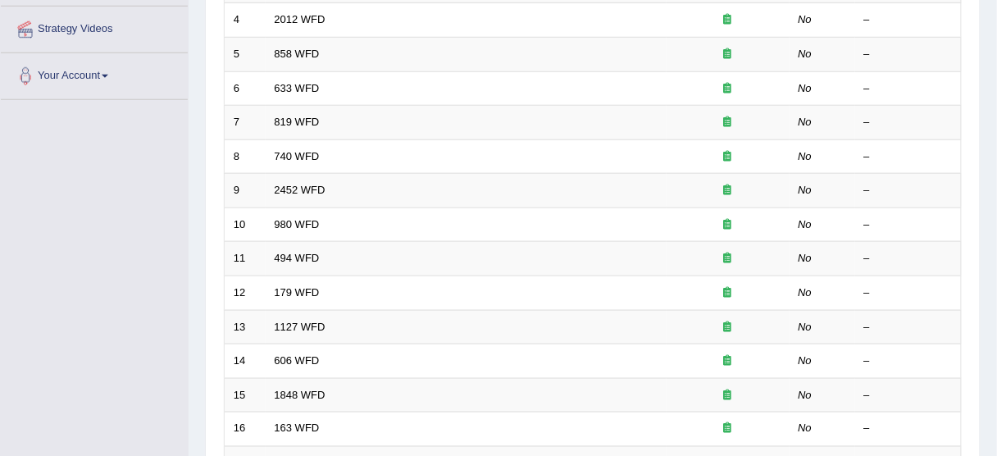
scroll to position [530, 0]
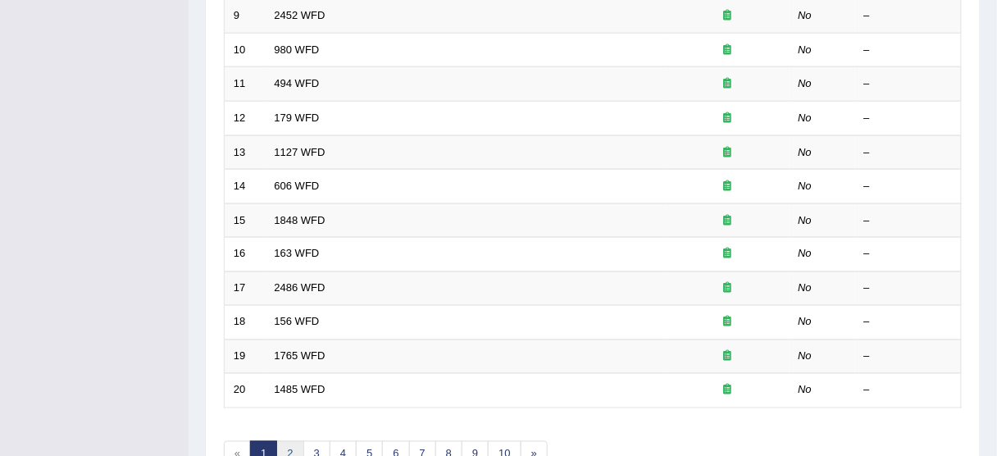
click at [294, 443] on link "2" at bounding box center [289, 454] width 27 height 27
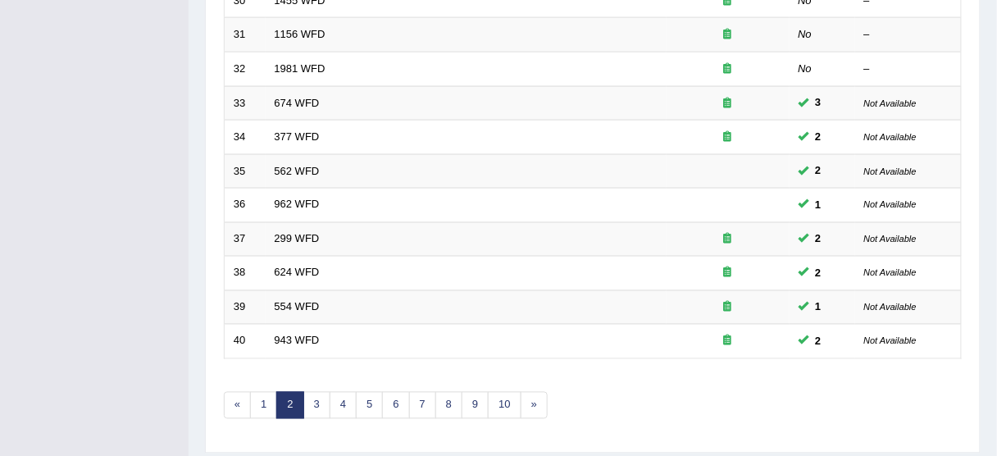
scroll to position [623, 0]
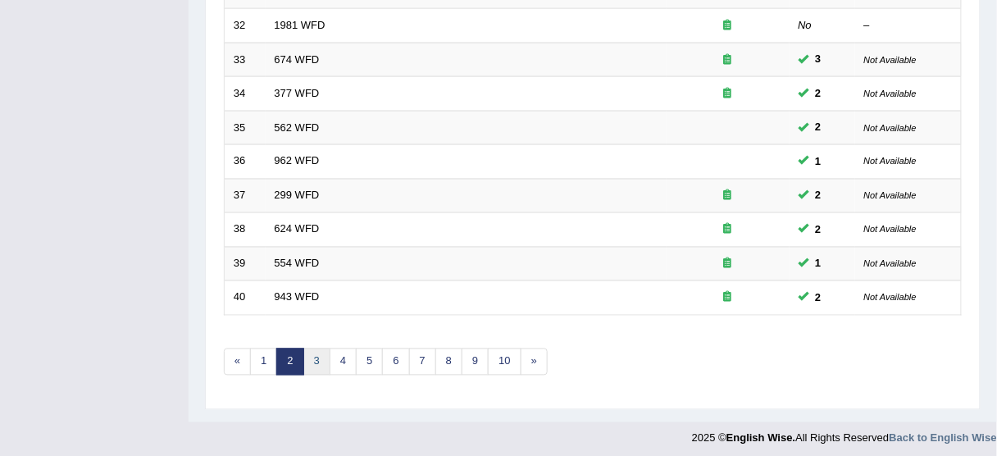
click at [313, 358] on link "3" at bounding box center [316, 362] width 27 height 27
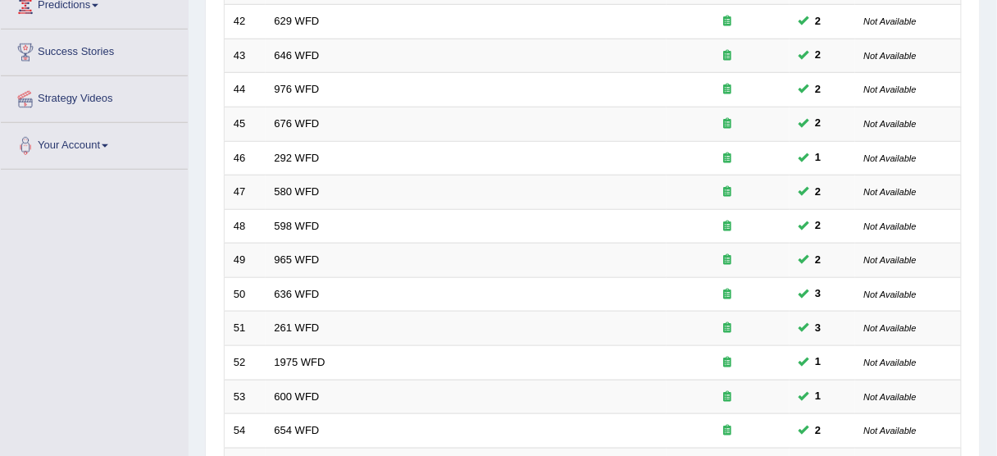
scroll to position [591, 0]
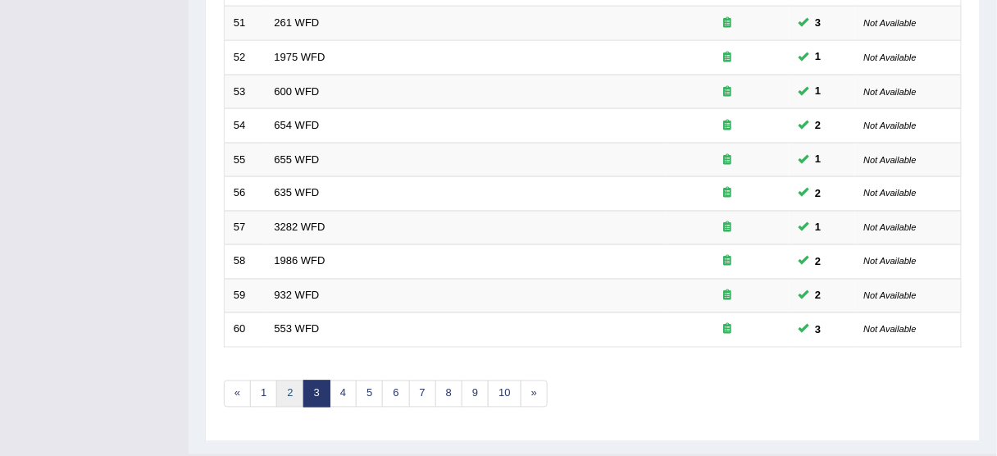
click at [298, 385] on link "2" at bounding box center [289, 394] width 27 height 27
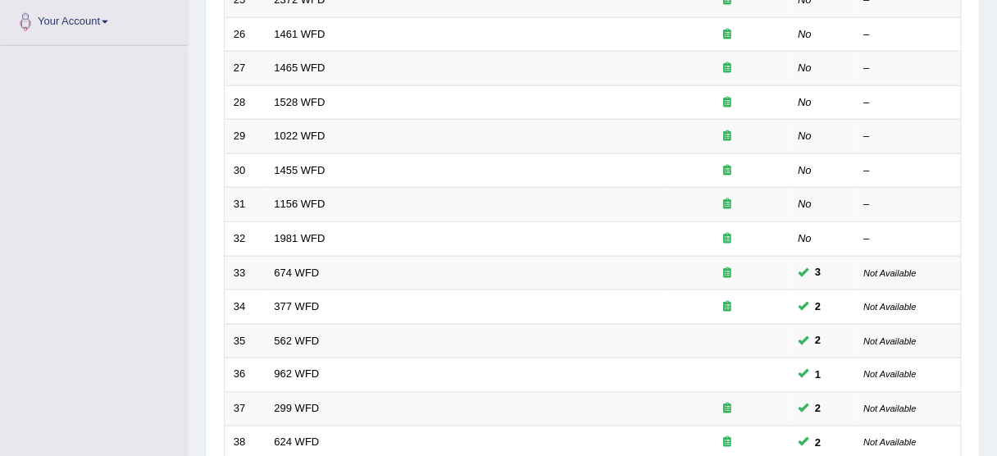
scroll to position [459, 0]
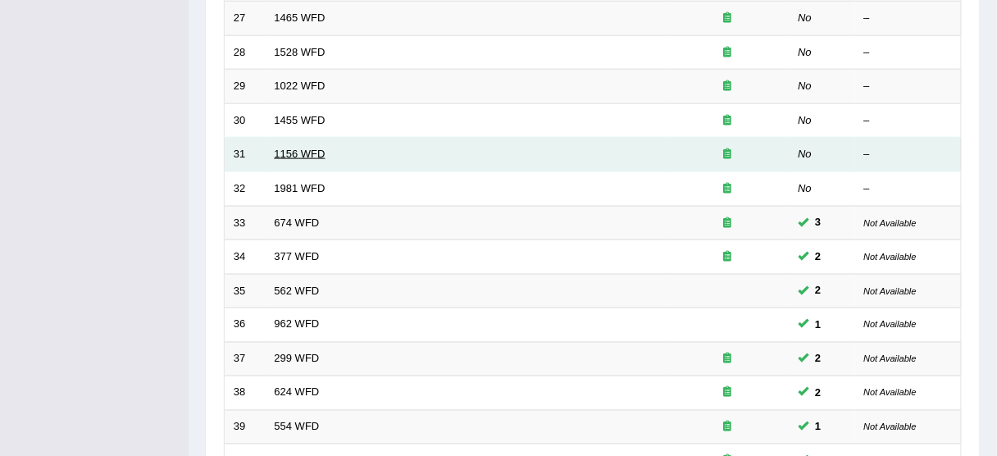
click at [308, 154] on link "1156 WFD" at bounding box center [300, 154] width 51 height 12
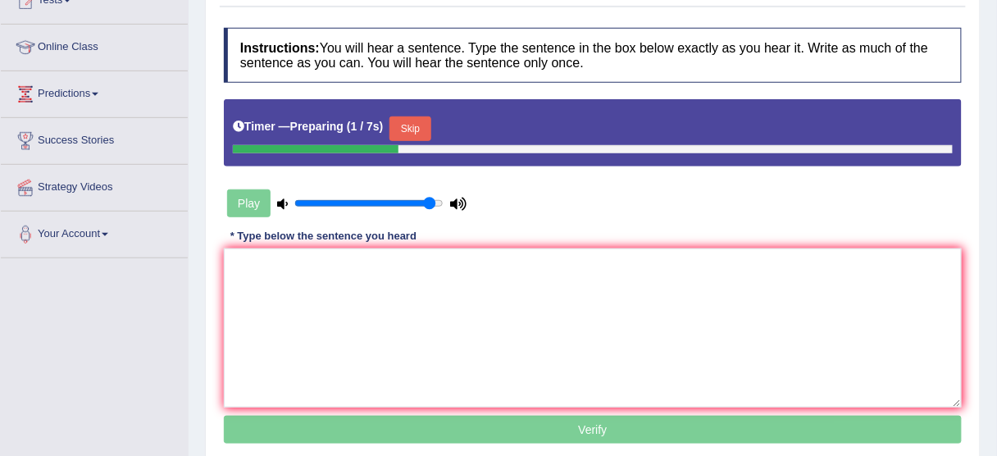
click at [420, 125] on button "Skip" at bounding box center [410, 128] width 41 height 25
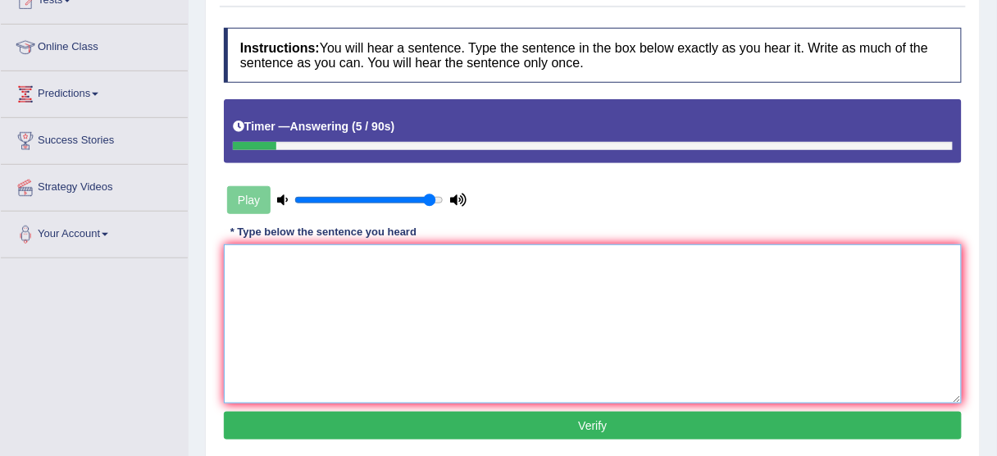
click at [316, 378] on textarea at bounding box center [593, 323] width 738 height 159
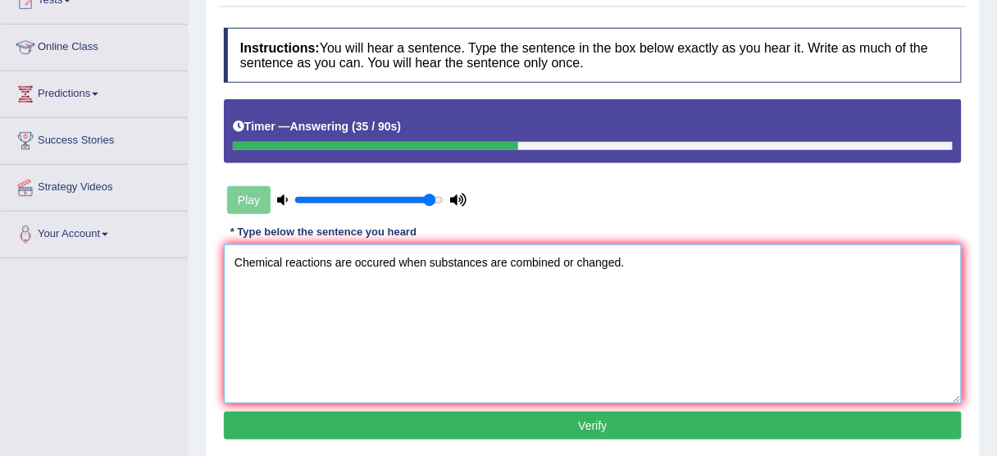
click at [409, 269] on textarea "Chemical reactions are occured when substances are combined or changed." at bounding box center [593, 323] width 738 height 159
click at [449, 269] on textarea "Chemical reactions are occured when substances are combined or changed." at bounding box center [593, 323] width 738 height 159
click at [469, 271] on textarea "Chemical reactions are occured when substances are combined or changed." at bounding box center [593, 323] width 738 height 159
click at [506, 279] on textarea "Chemical reactions are occured when substances are combined or changed." at bounding box center [593, 323] width 738 height 159
click at [538, 285] on textarea "Chemical reactions are occured when substances are combined or changed." at bounding box center [593, 323] width 738 height 159
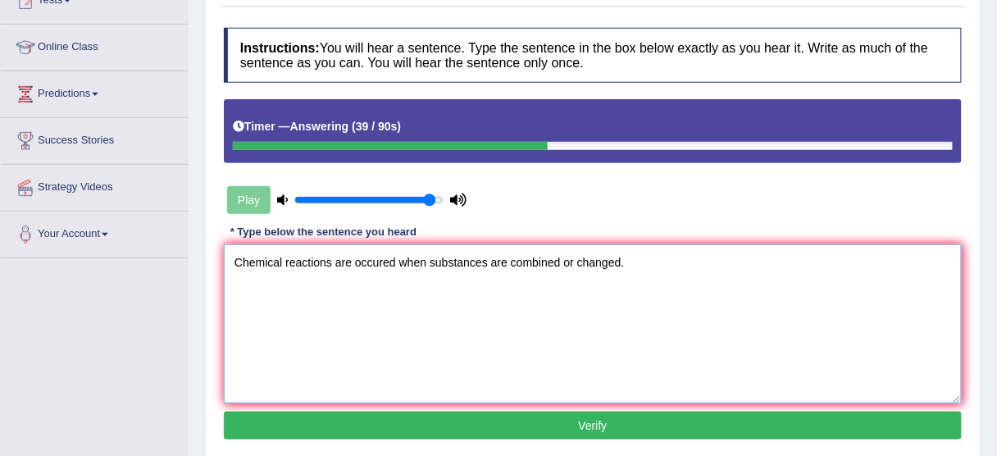
click at [645, 285] on textarea "Chemical reactions are occured when substances are combined or changed." at bounding box center [593, 323] width 738 height 159
click at [526, 285] on textarea "Chemical reactions are occured when substances are combined or changed." at bounding box center [593, 323] width 738 height 159
click at [496, 285] on textarea "Chemical reactions are occured when substances are combined or changed." at bounding box center [593, 323] width 738 height 159
click at [486, 285] on textarea "Chemical reactions are occured when substances are combined or changed." at bounding box center [593, 323] width 738 height 159
click at [459, 284] on textarea "Chemical reactions are occured when substances are combined or changed." at bounding box center [593, 323] width 738 height 159
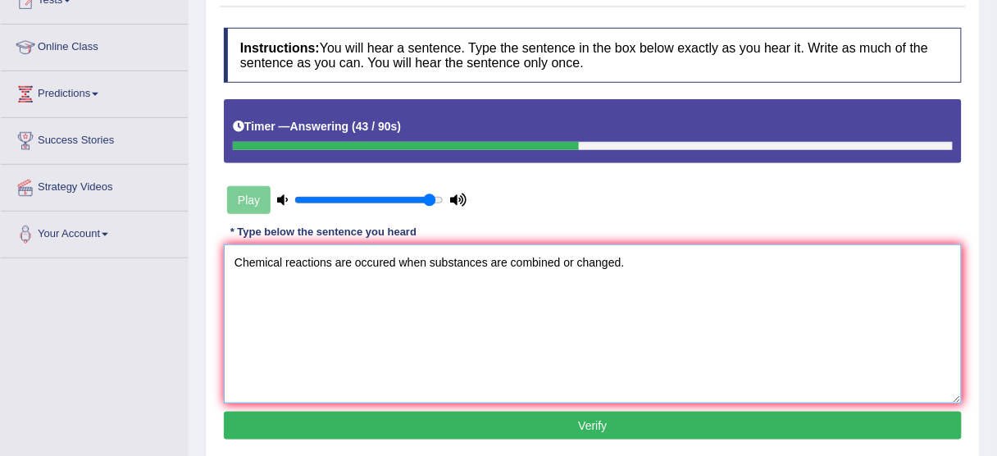
click at [443, 284] on textarea "Chemical reactions are occured when substances are combined or changed." at bounding box center [593, 323] width 738 height 159
click at [437, 281] on textarea "Chemical reactions are occured when substances are combined or changed." at bounding box center [593, 323] width 738 height 159
click at [434, 281] on textarea "Chemical reactions are occured when substances are combined or changed." at bounding box center [593, 323] width 738 height 159
click at [426, 280] on textarea "Chemical reactions are occured when substances are combined or changed." at bounding box center [593, 323] width 738 height 159
click at [381, 288] on textarea "Chemical reactions are occured when the substances are combined or changed." at bounding box center [593, 323] width 738 height 159
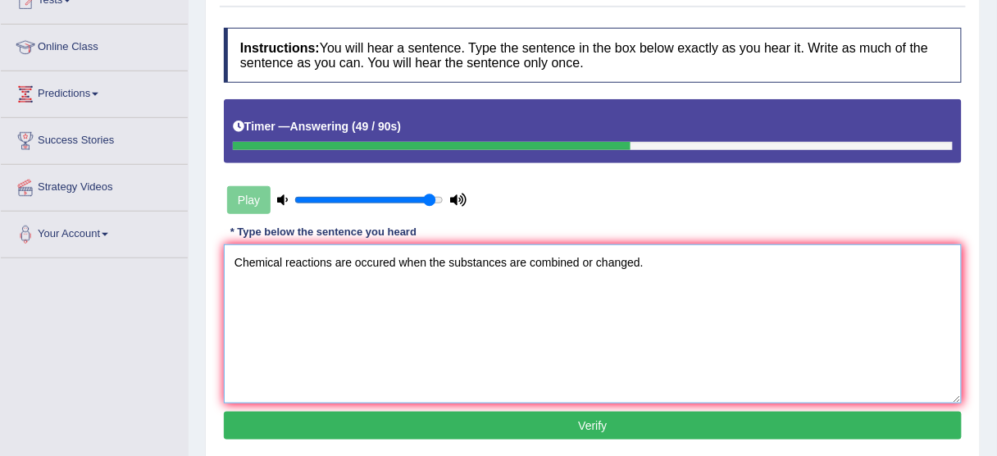
click at [361, 288] on textarea "Chemical reactions are occured when the substances are combined or changed." at bounding box center [593, 323] width 738 height 159
click at [401, 288] on textarea "Chemical reactions are occured when the substances are combined or changed." at bounding box center [593, 323] width 738 height 159
click at [294, 294] on textarea "Chemical reactions are occured occur occurs when the substances are combined or…" at bounding box center [593, 323] width 738 height 159
click at [376, 294] on textarea "Chemical reactions are occured occur occurs when the substances are combined or…" at bounding box center [593, 323] width 738 height 159
click at [406, 292] on textarea "Chemical reactions are occured occur occurs when the substances are combined or…" at bounding box center [593, 323] width 738 height 159
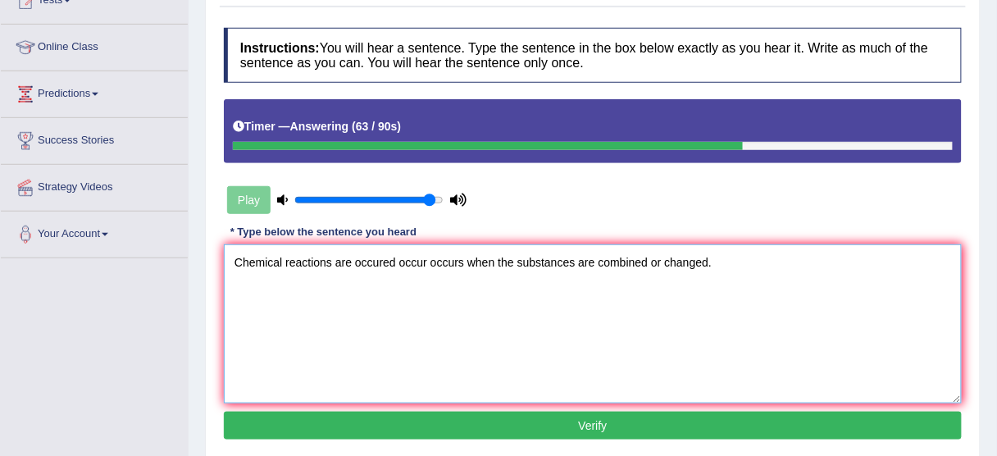
click at [401, 292] on textarea "Chemical reactions are occured occur occurs when the substances are combined or…" at bounding box center [593, 323] width 738 height 159
click at [258, 292] on textarea "Chemical reactions are occured occur occurs when the substances are combined or…" at bounding box center [593, 323] width 738 height 159
click at [336, 292] on textarea "Chemical reactions are occured occur occurs when the substances are combined or…" at bounding box center [593, 323] width 738 height 159
type textarea "Chemical reactions is are occured occur occurs when the substances are combined…"
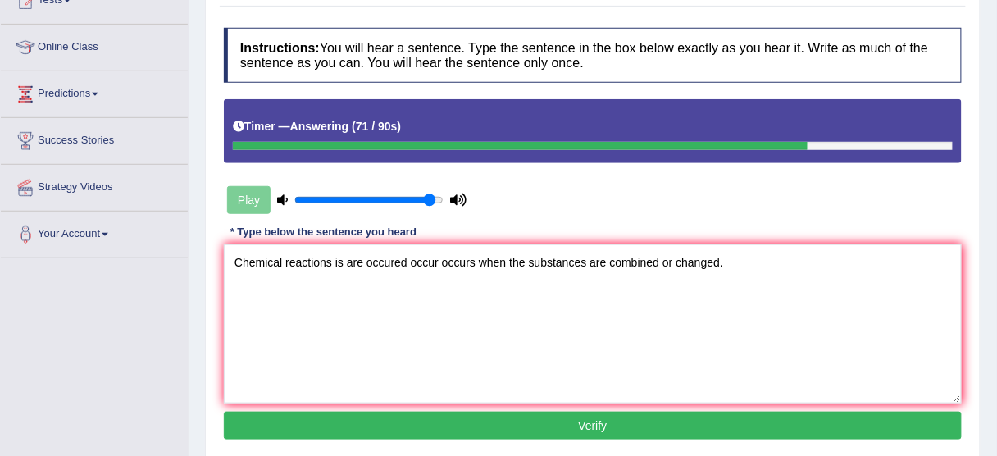
click at [445, 431] on button "Verify" at bounding box center [593, 426] width 738 height 28
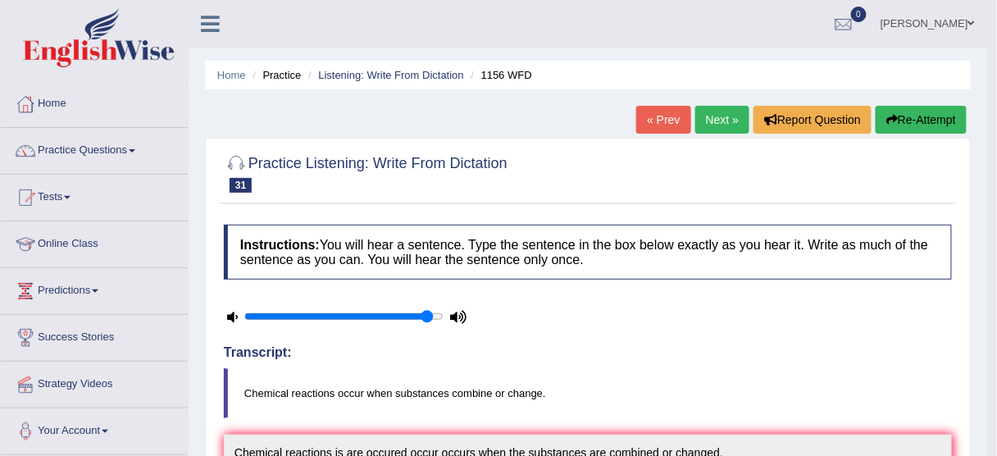
click at [723, 121] on link "Next »" at bounding box center [723, 120] width 54 height 28
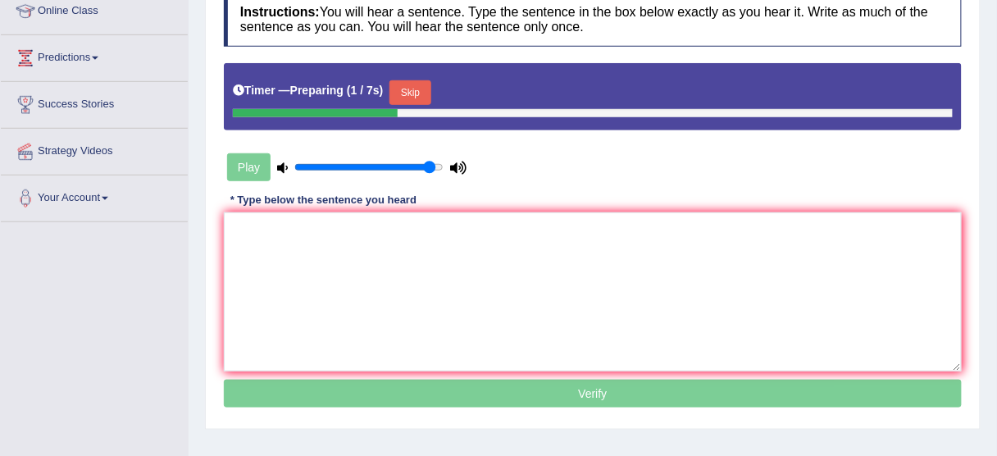
scroll to position [197, 0]
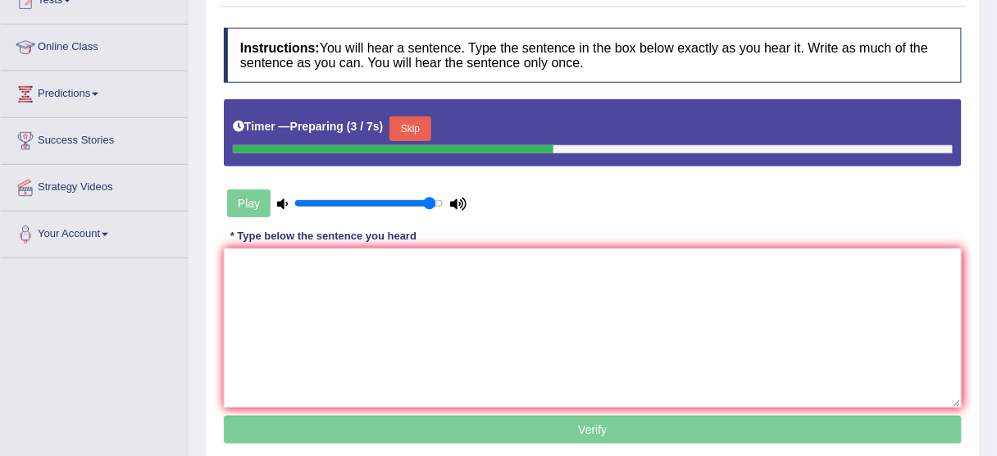
click at [431, 125] on button "Skip" at bounding box center [410, 128] width 41 height 25
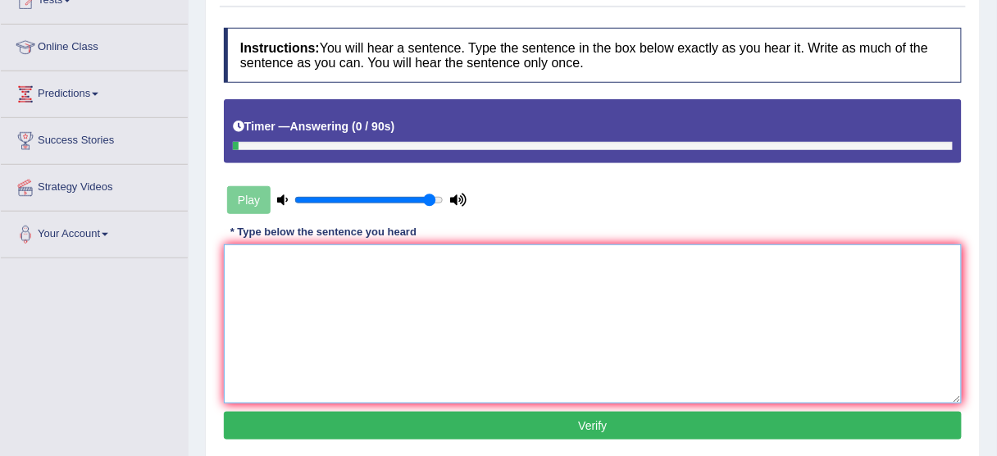
click at [381, 276] on textarea at bounding box center [593, 323] width 738 height 159
click at [382, 271] on textarea at bounding box center [593, 323] width 738 height 159
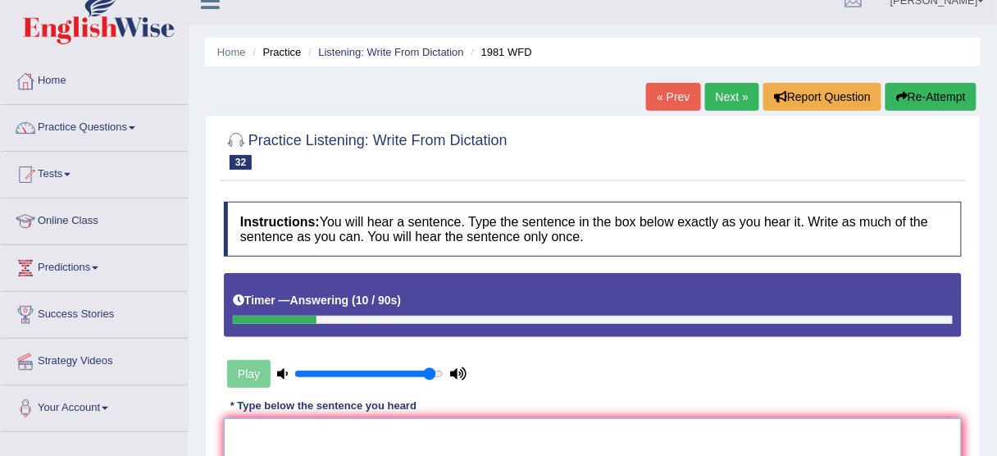
scroll to position [0, 0]
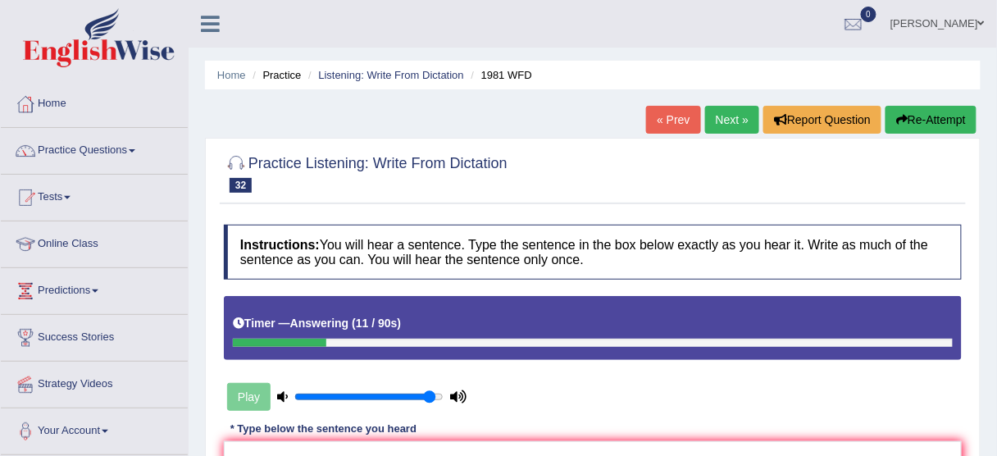
click at [927, 121] on button "Re-Attempt" at bounding box center [931, 120] width 91 height 28
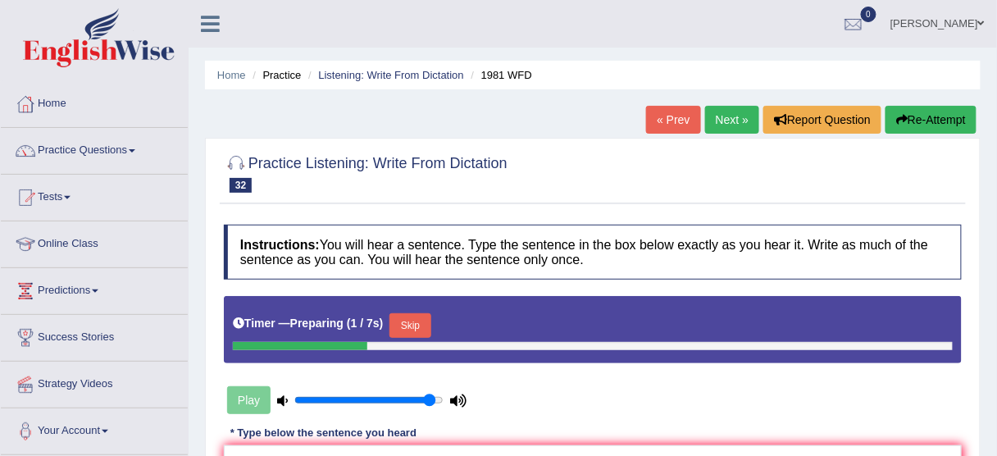
click at [413, 322] on button "Skip" at bounding box center [410, 325] width 41 height 25
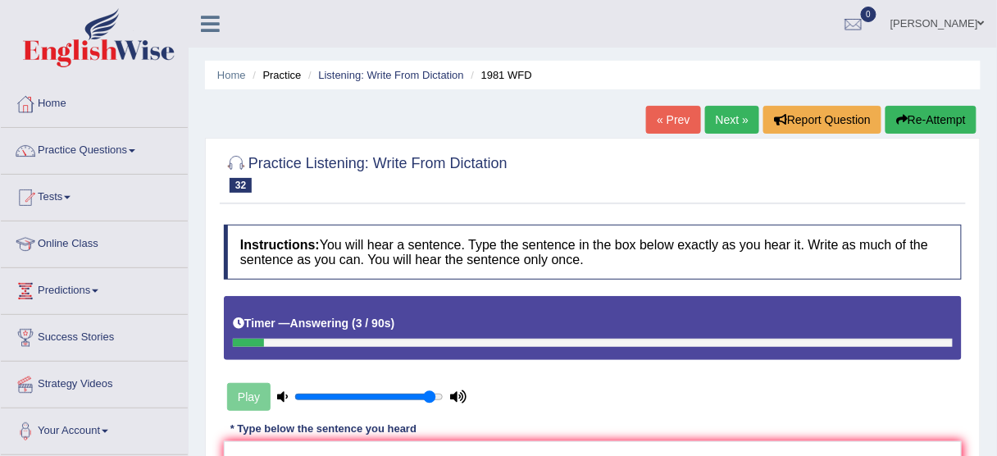
click at [443, 303] on div "Timer — Answering ( 3 / 90s )" at bounding box center [593, 327] width 738 height 63
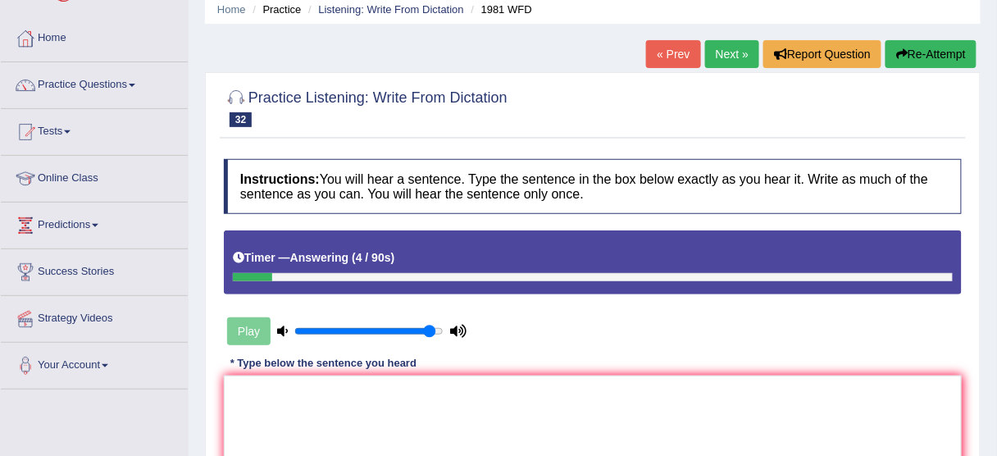
scroll to position [262, 0]
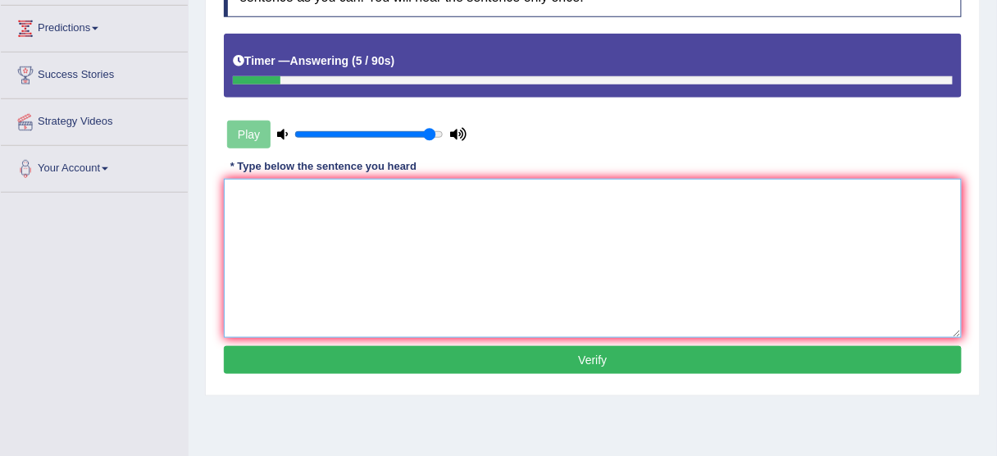
click at [383, 310] on textarea at bounding box center [593, 258] width 738 height 159
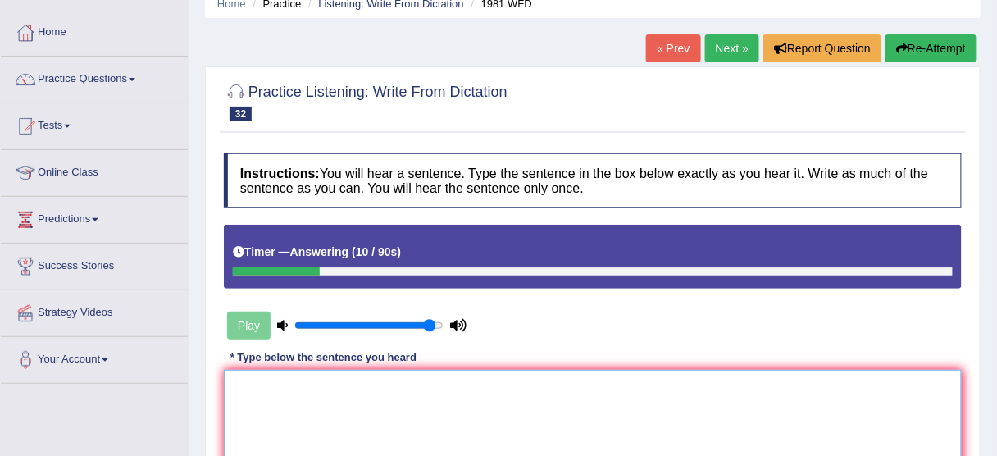
scroll to position [0, 0]
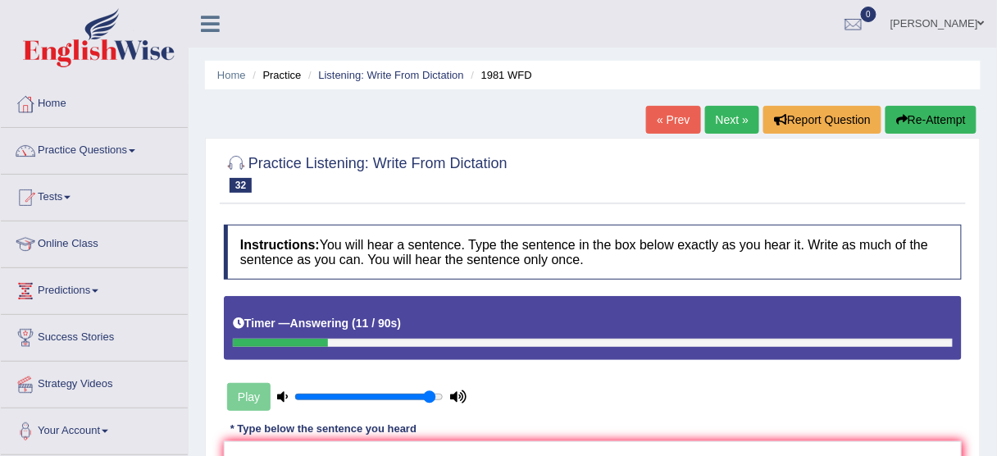
click at [919, 116] on button "Re-Attempt" at bounding box center [931, 120] width 91 height 28
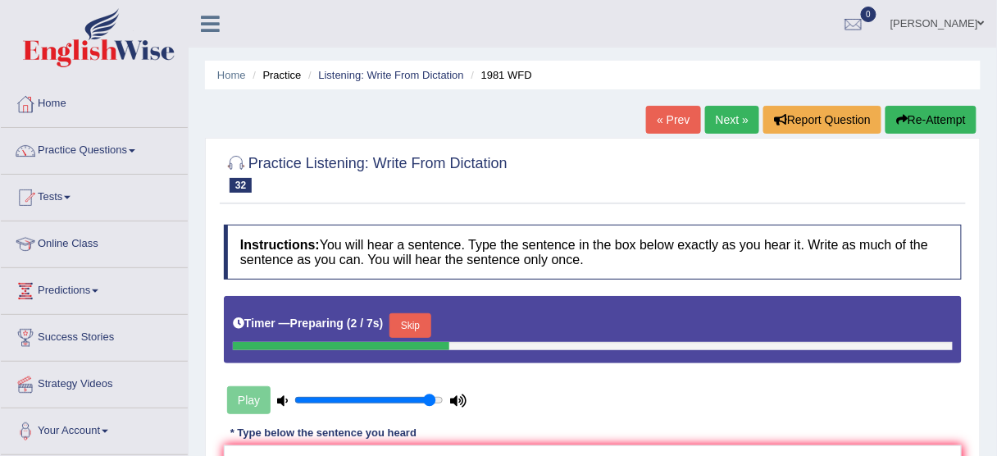
click at [422, 331] on button "Skip" at bounding box center [410, 325] width 41 height 25
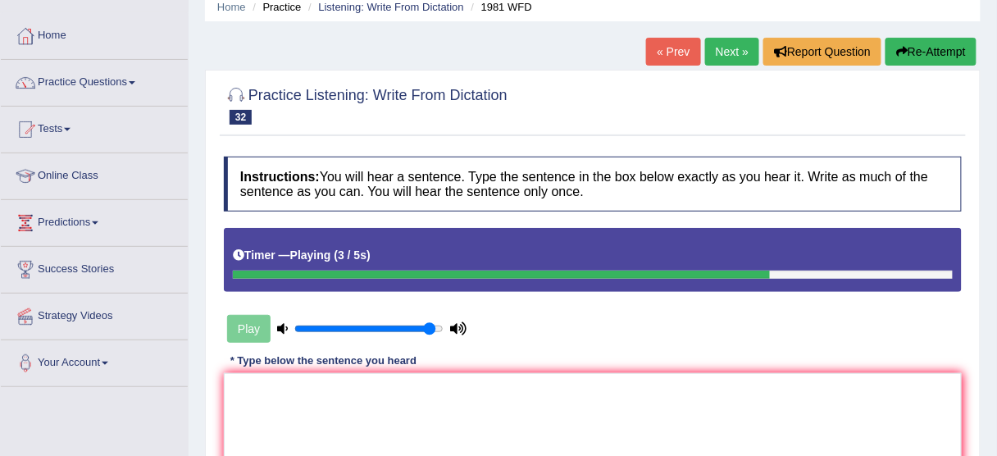
scroll to position [197, 0]
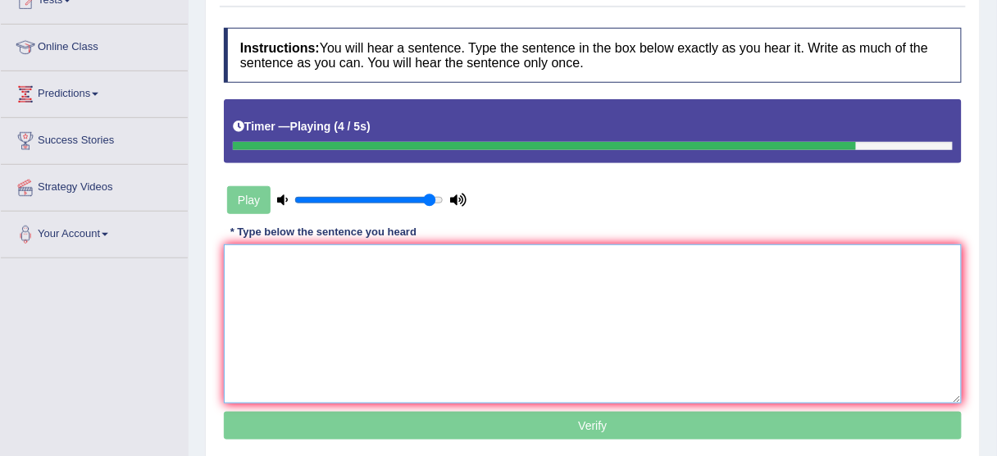
click at [440, 291] on textarea at bounding box center [593, 323] width 738 height 159
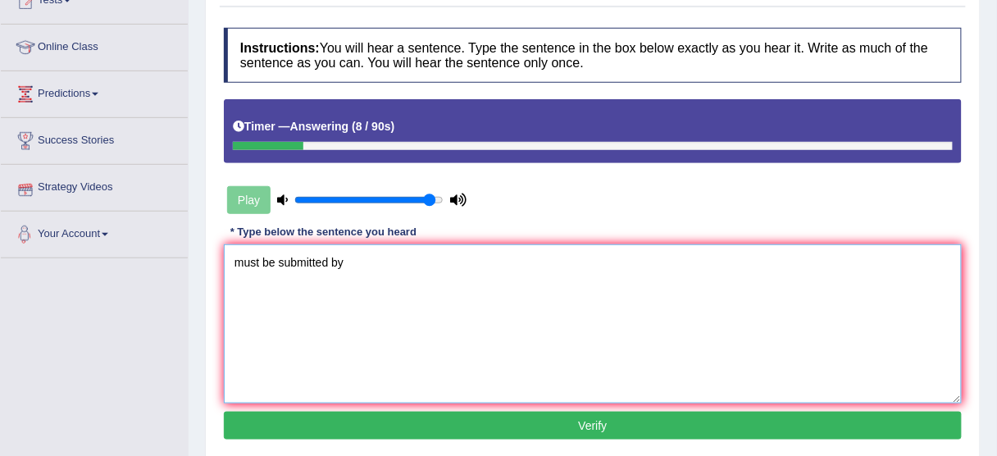
click at [253, 266] on textarea "must be submitted by" at bounding box center [593, 323] width 738 height 159
click at [232, 266] on textarea "must be submitted by" at bounding box center [593, 323] width 738 height 159
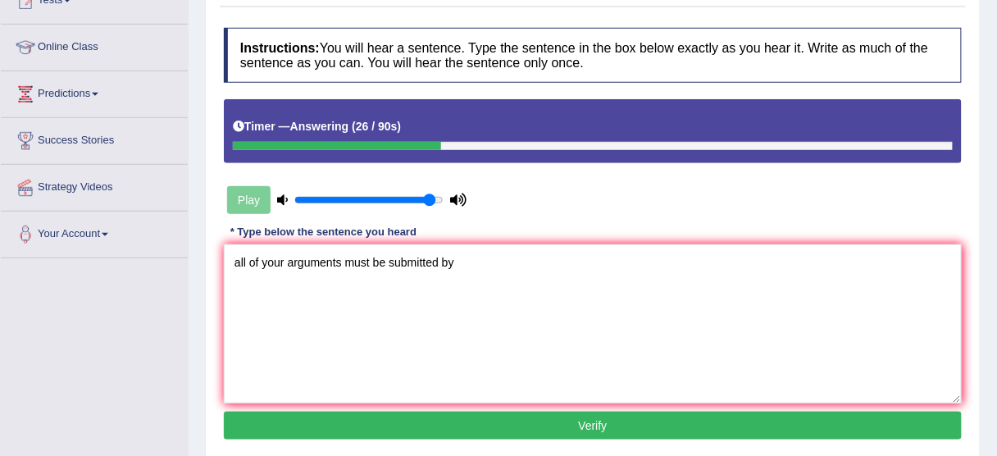
drag, startPoint x: 217, startPoint y: 275, endPoint x: 233, endPoint y: 259, distance: 22.0
click at [220, 275] on div "Practice Listening: Write From Dictation 32 1981 WFD Instructions: You will hea…" at bounding box center [593, 201] width 776 height 521
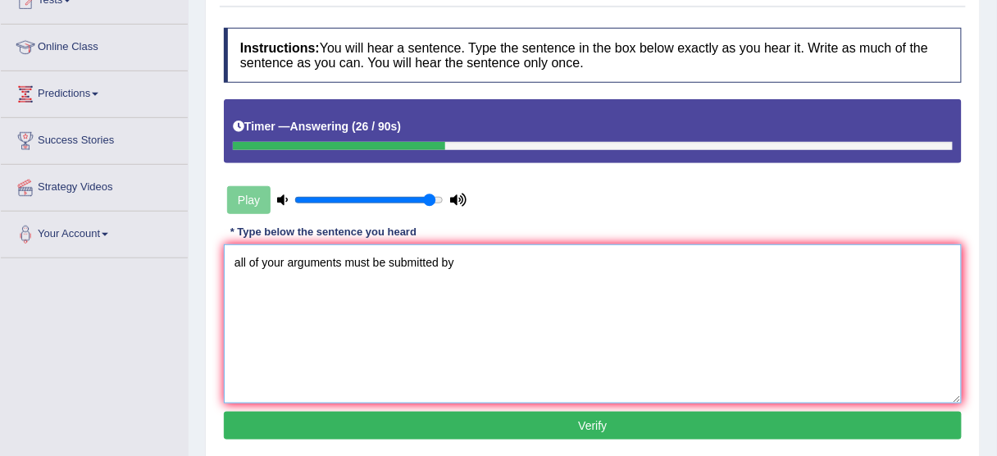
click at [233, 259] on textarea "all of your arguments must be submitted by" at bounding box center [593, 323] width 738 height 159
click at [242, 259] on textarea "all of your arguments must be submitted by" at bounding box center [593, 323] width 738 height 159
click at [239, 260] on textarea "all of your arguments must be submitted by" at bounding box center [593, 323] width 738 height 159
type textarea "All of your arguments must be submitted by"
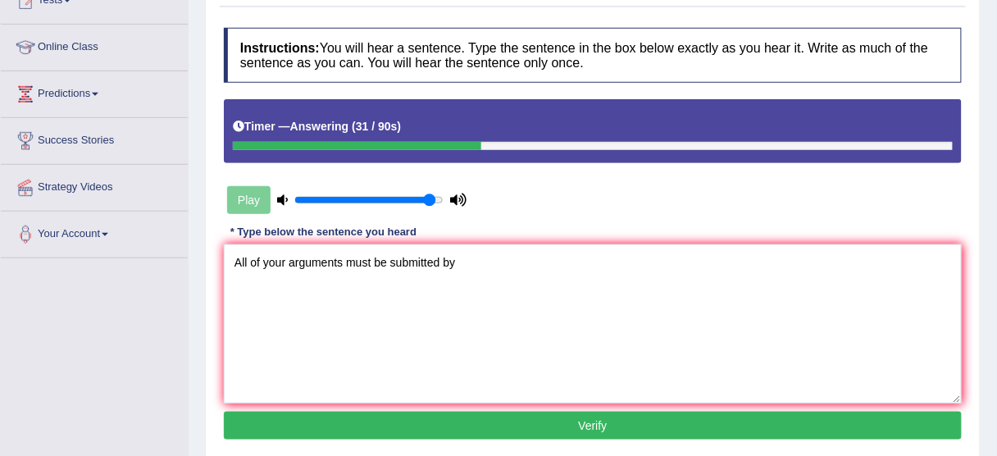
drag, startPoint x: 391, startPoint y: 238, endPoint x: 413, endPoint y: 255, distance: 28.1
click at [391, 239] on div "Instructions: You will hear a sentence. Type the sentence in the box below exac…" at bounding box center [593, 236] width 746 height 433
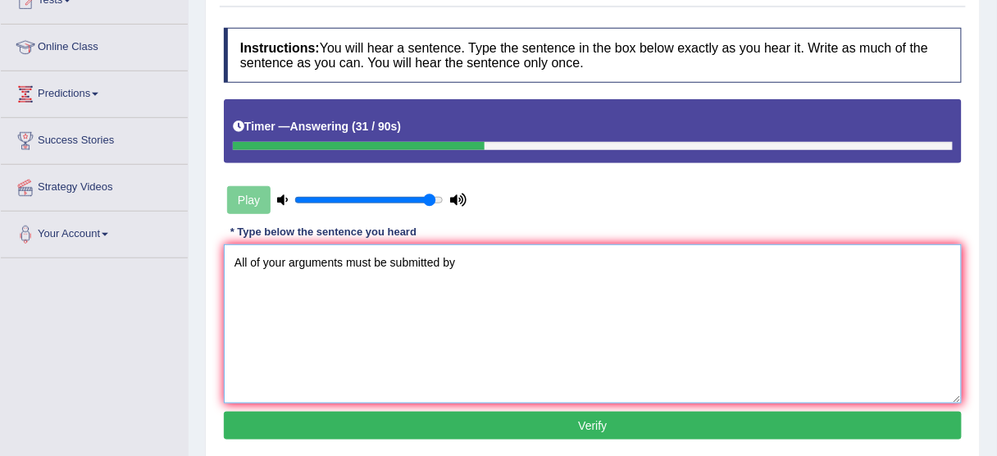
drag, startPoint x: 421, startPoint y: 258, endPoint x: 488, endPoint y: 260, distance: 67.3
click at [424, 259] on textarea "All of your arguments must be submitted by" at bounding box center [593, 323] width 738 height 159
click at [490, 260] on textarea "All of your arguments must be submitted by" at bounding box center [593, 323] width 738 height 159
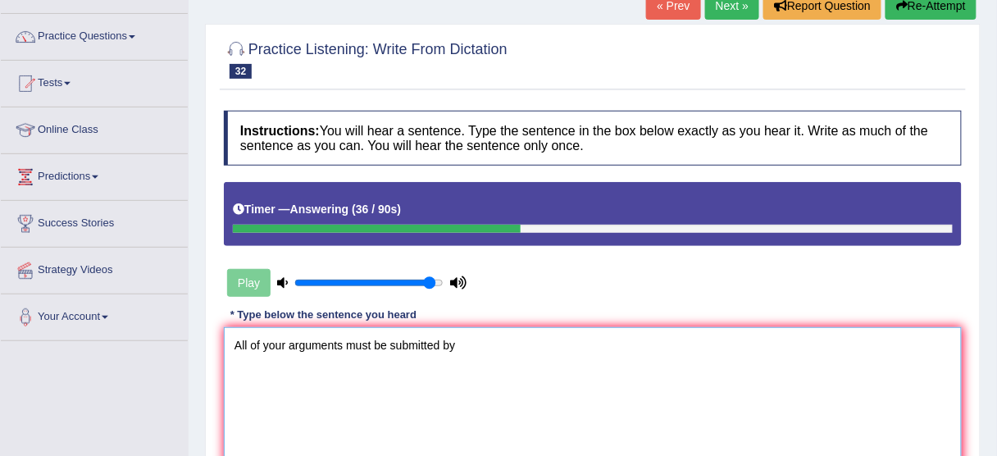
scroll to position [0, 0]
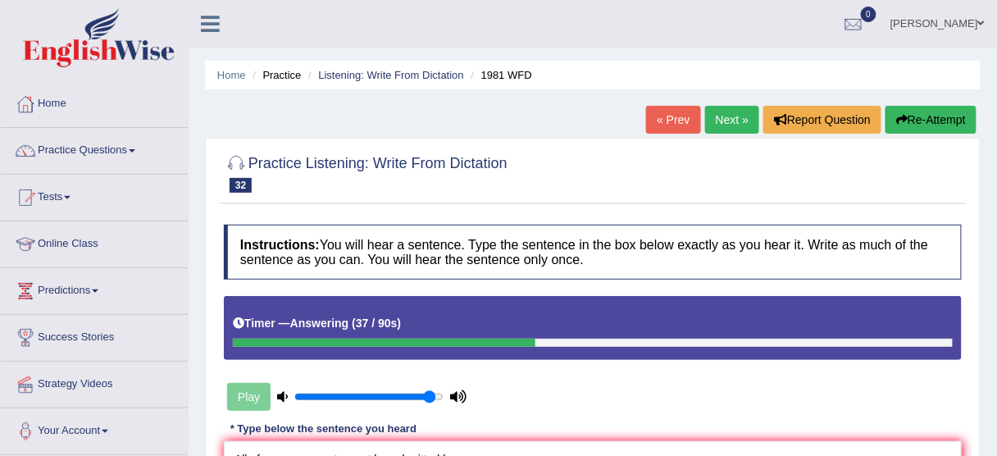
click at [919, 124] on button "Re-Attempt" at bounding box center [931, 120] width 91 height 28
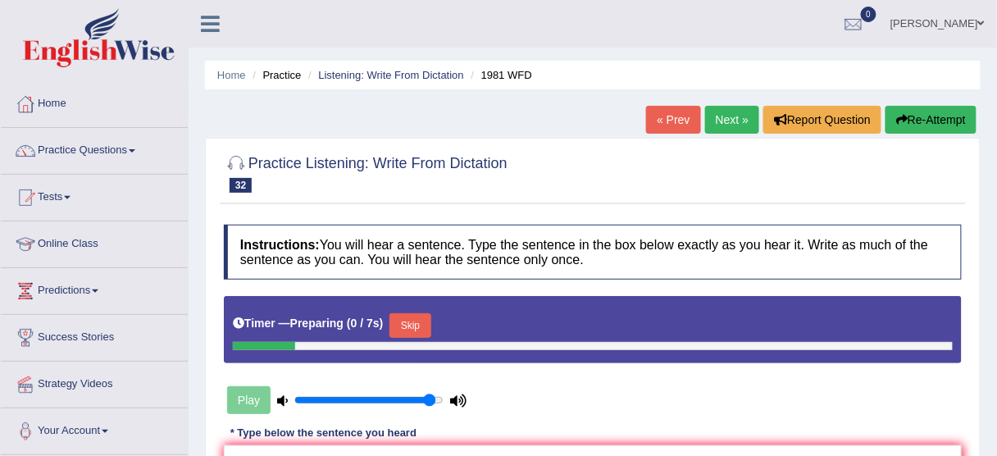
click at [404, 322] on button "Skip" at bounding box center [410, 325] width 41 height 25
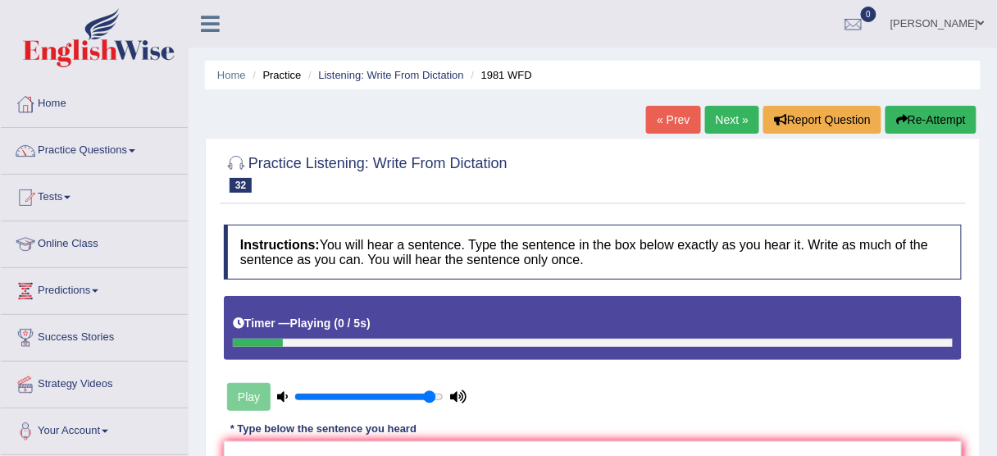
scroll to position [131, 0]
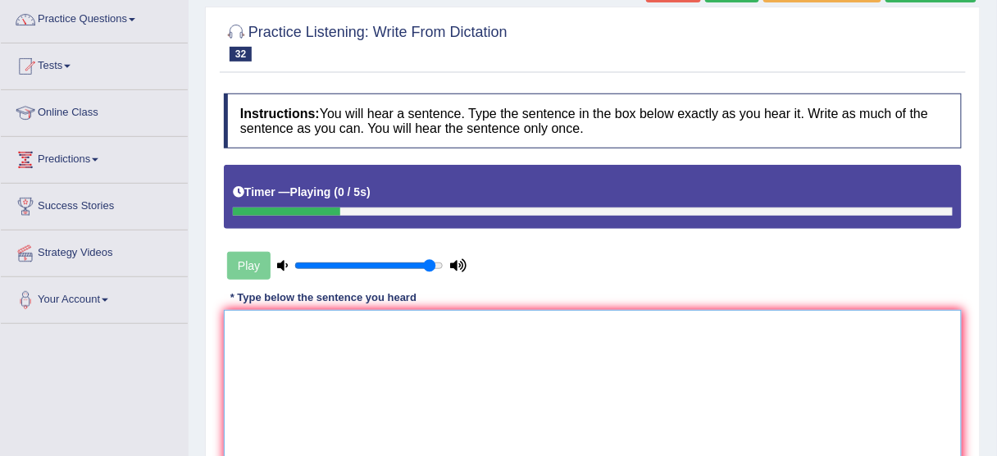
click at [367, 367] on textarea at bounding box center [593, 389] width 738 height 159
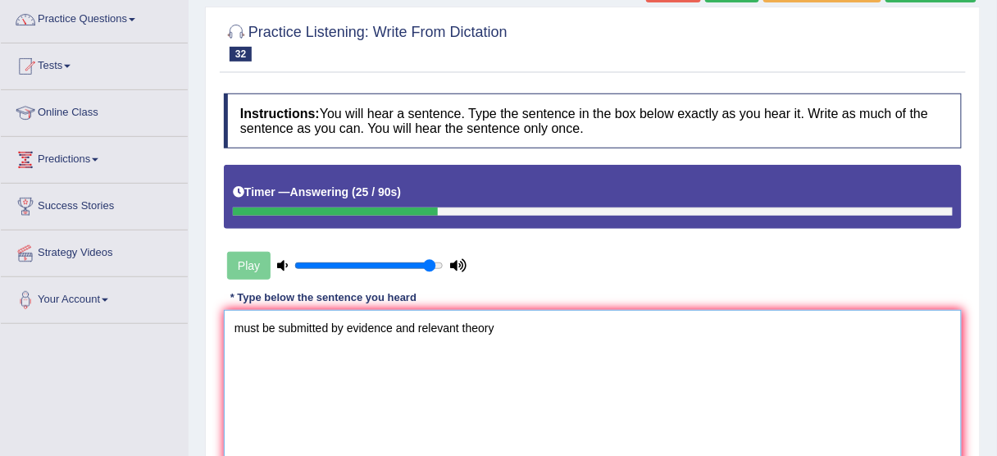
click at [354, 376] on textarea "must be submitted by evidence and relevant theory" at bounding box center [593, 389] width 738 height 159
click at [164, 314] on link "Your Account" at bounding box center [94, 297] width 187 height 41
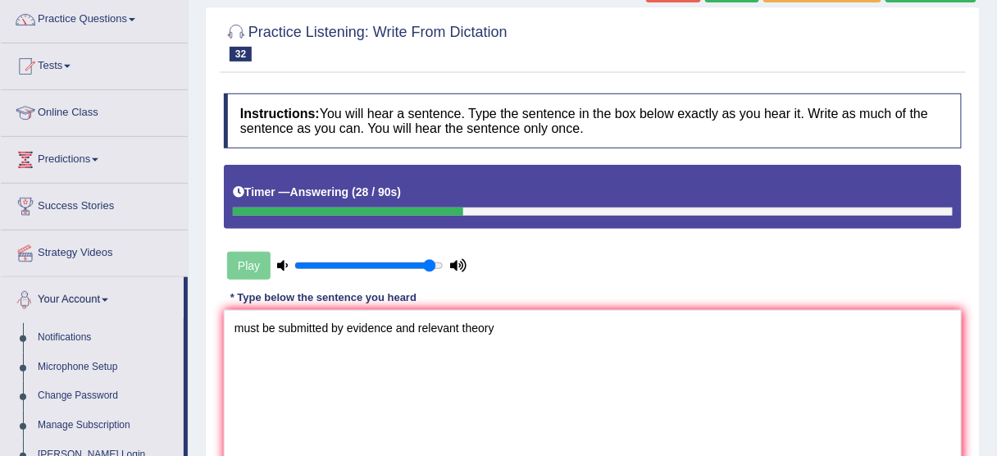
click at [241, 303] on div "* Type below the sentence you heard" at bounding box center [323, 298] width 199 height 16
click at [230, 331] on textarea "must be submitted by evidence and relevant theory" at bounding box center [593, 389] width 738 height 159
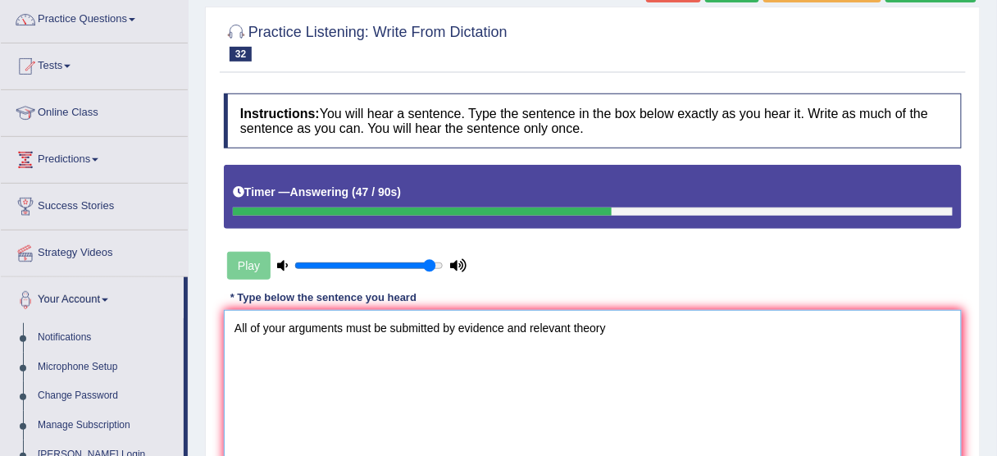
click at [441, 349] on textarea "All of your arguments must be submitted by evidence and relevant theory" at bounding box center [593, 389] width 738 height 159
click at [491, 348] on textarea "All of your arguments must be submitted by evidence and relevant theory" at bounding box center [593, 389] width 738 height 159
click at [536, 352] on textarea "All of your arguments must be submitted by evidence and relevant theory" at bounding box center [593, 389] width 738 height 159
click at [634, 365] on textarea "All of your arguments must be submitted by evidence and relevant theory" at bounding box center [593, 389] width 738 height 159
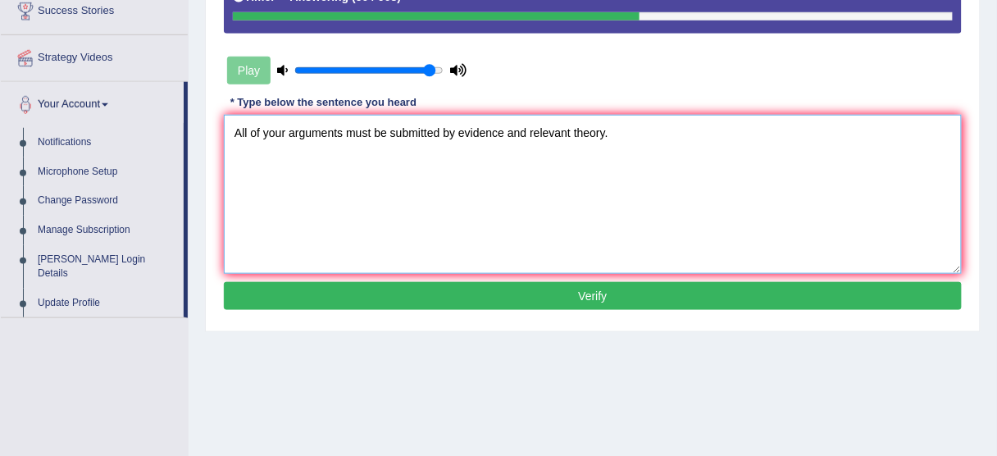
scroll to position [328, 0]
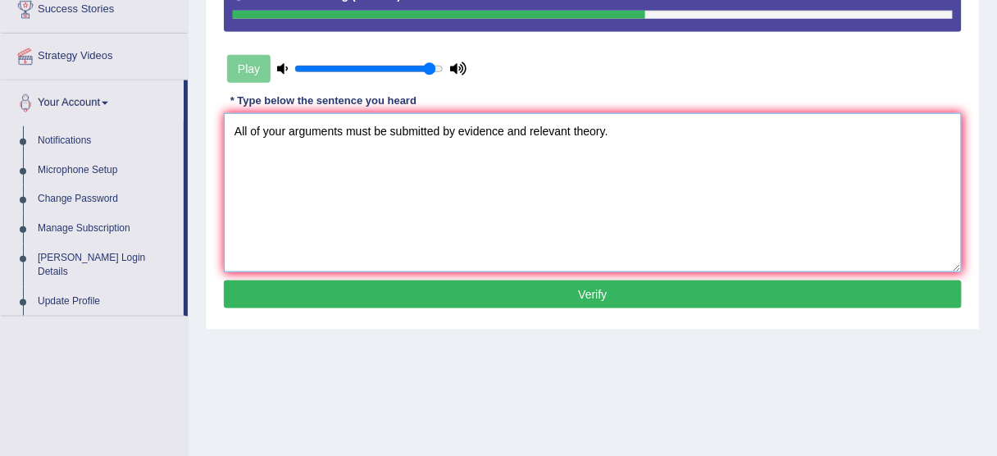
type textarea "All of your arguments must be submitted by evidence and relevant theory."
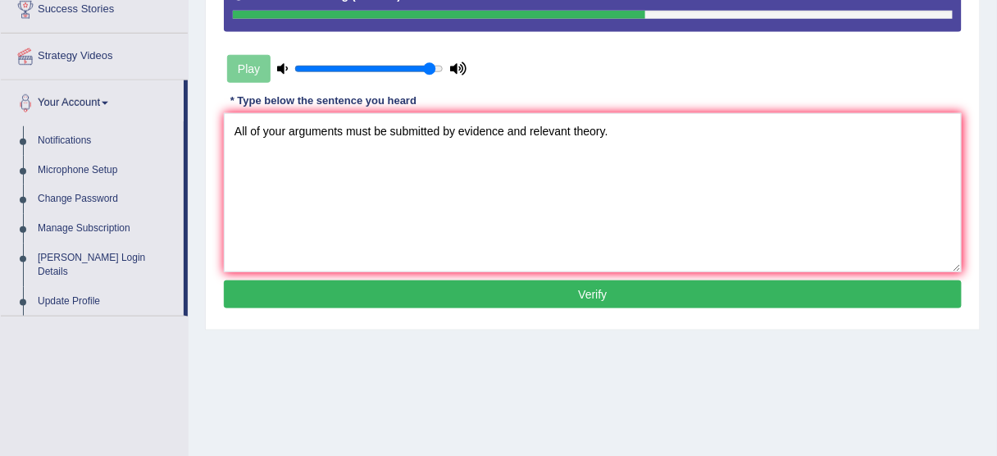
click at [594, 293] on button "Verify" at bounding box center [593, 294] width 738 height 28
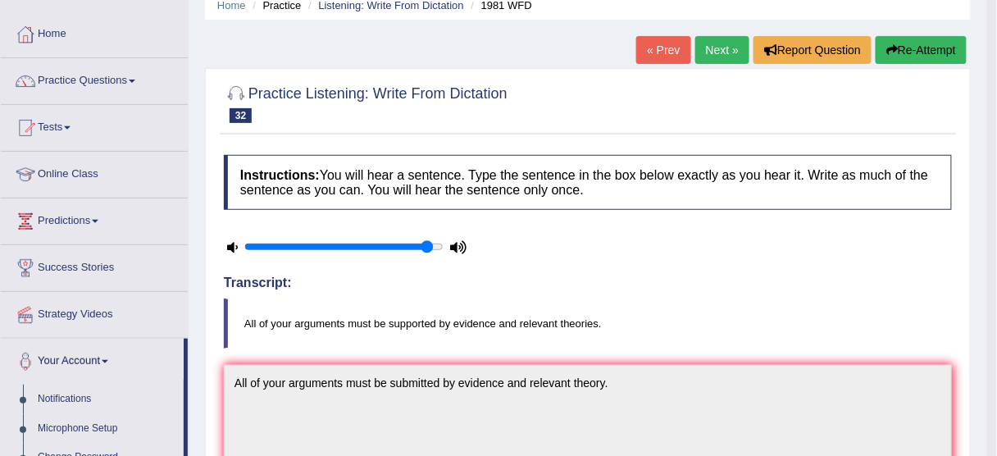
scroll to position [59, 0]
